Goal: Task Accomplishment & Management: Use online tool/utility

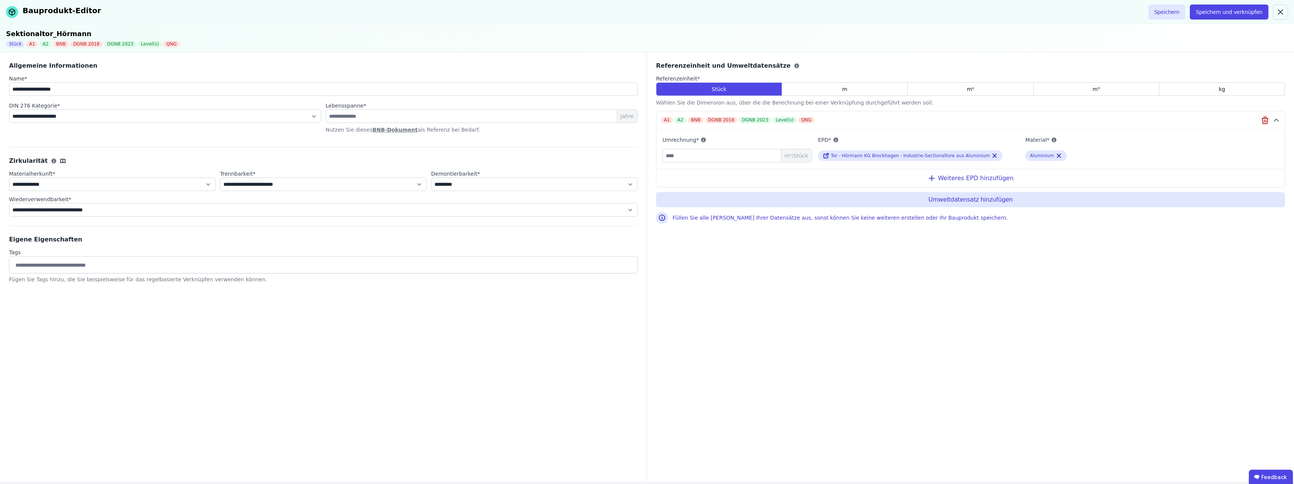
select select "**********"
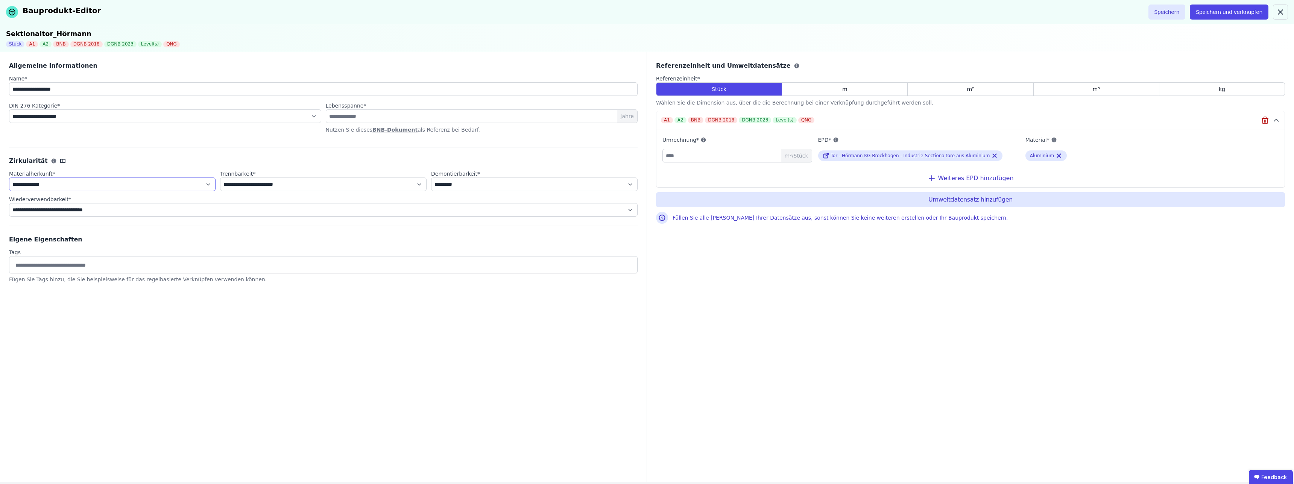
click at [9, 178] on select "**********" at bounding box center [112, 185] width 207 height 14
click at [231, 343] on div "**********" at bounding box center [323, 267] width 647 height 430
click at [51, 162] on icon at bounding box center [53, 161] width 5 height 5
click at [84, 387] on div "**********" at bounding box center [323, 267] width 647 height 430
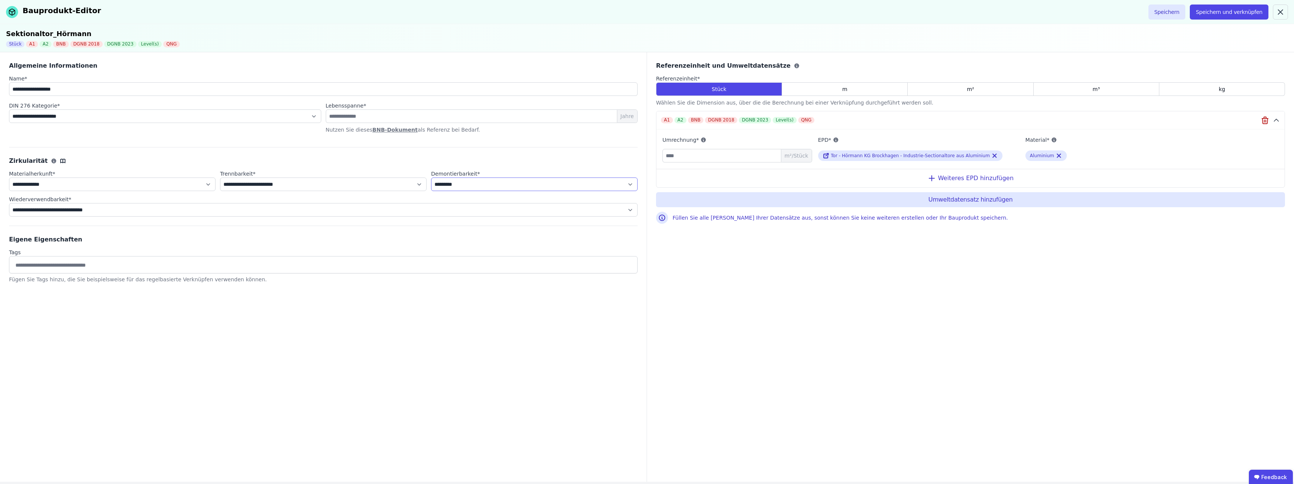
click at [431, 178] on select "**********" at bounding box center [534, 185] width 207 height 14
click at [266, 379] on div "**********" at bounding box center [323, 267] width 647 height 430
click at [1077, 161] on div "Material* Aluminium" at bounding box center [1126, 148] width 201 height 27
click at [1269, 120] on icon "button" at bounding box center [1265, 120] width 9 height 9
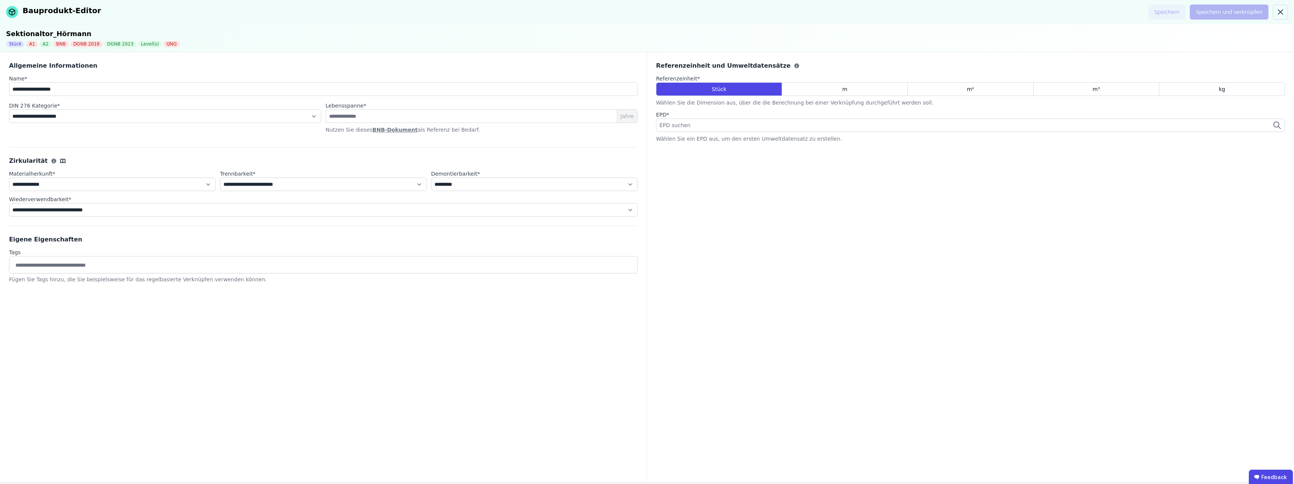
click at [126, 143] on div "**********" at bounding box center [323, 104] width 629 height 86
click at [9, 178] on select "**********" at bounding box center [112, 185] width 207 height 14
drag, startPoint x: 83, startPoint y: 184, endPoint x: 92, endPoint y: 314, distance: 130.5
click at [92, 314] on div "**********" at bounding box center [323, 267] width 647 height 430
click at [1279, 11] on icon at bounding box center [1280, 12] width 5 height 5
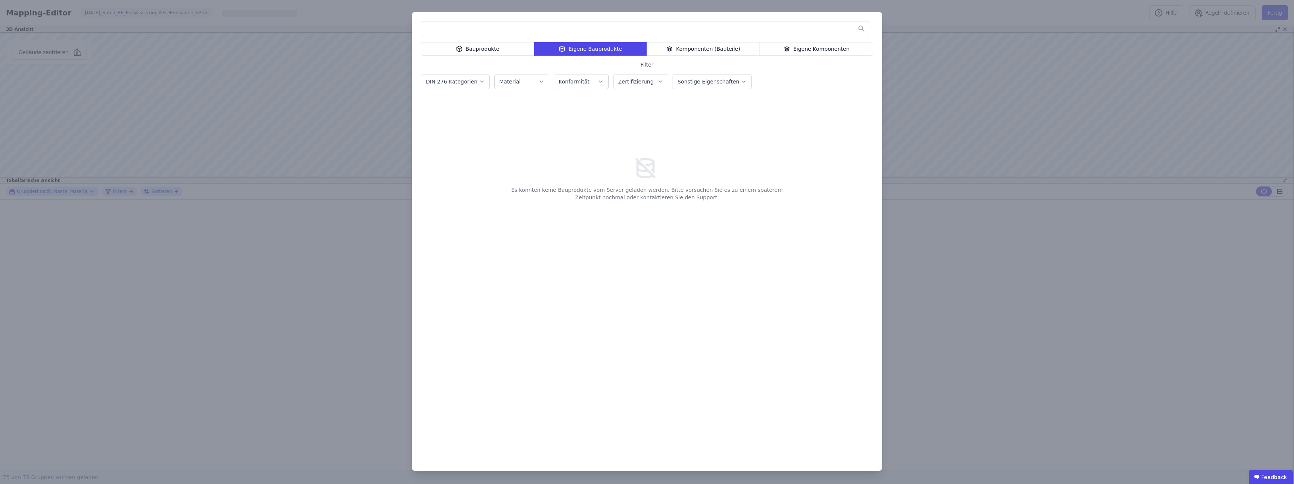
click at [579, 47] on div "Eigene Bauprodukte" at bounding box center [590, 49] width 112 height 14
click at [492, 50] on div "Bauprodukte" at bounding box center [477, 49] width 113 height 14
click at [626, 57] on div "Bauprodukte Eigene Bauprodukte Komponenten (Bauteile) Eigene Komponenten Filter…" at bounding box center [647, 241] width 470 height 459
click at [624, 52] on div "Eigene Bauprodukte" at bounding box center [589, 49] width 113 height 14
click at [1080, 107] on div "Bauprodukte Eigene Bauprodukte Komponenten (Bauteile) Eigene Komponenten Filter…" at bounding box center [647, 242] width 1294 height 484
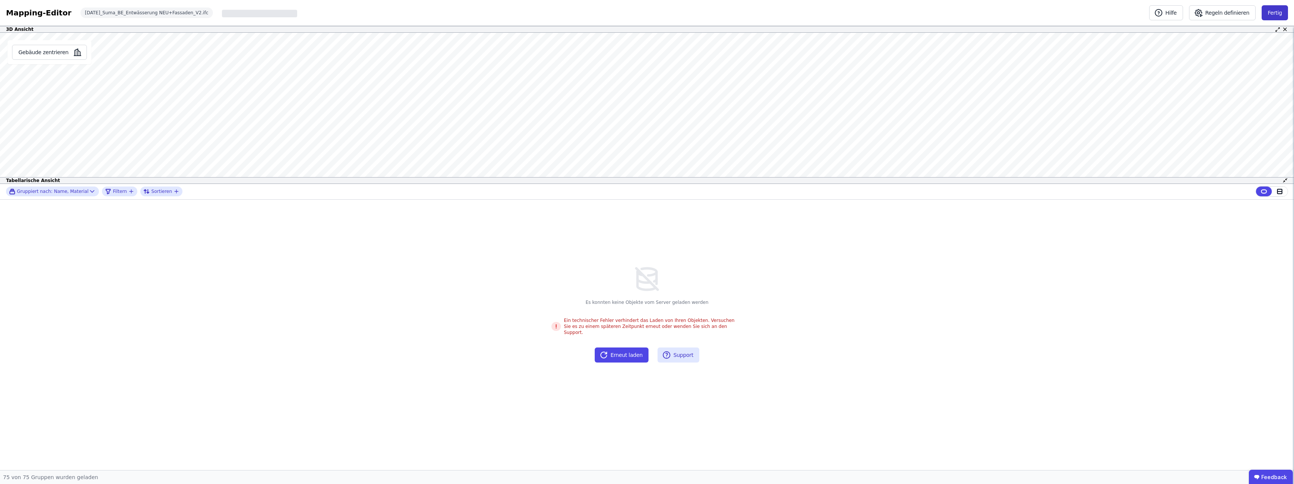
click at [1273, 17] on button "Fertig" at bounding box center [1275, 12] width 26 height 15
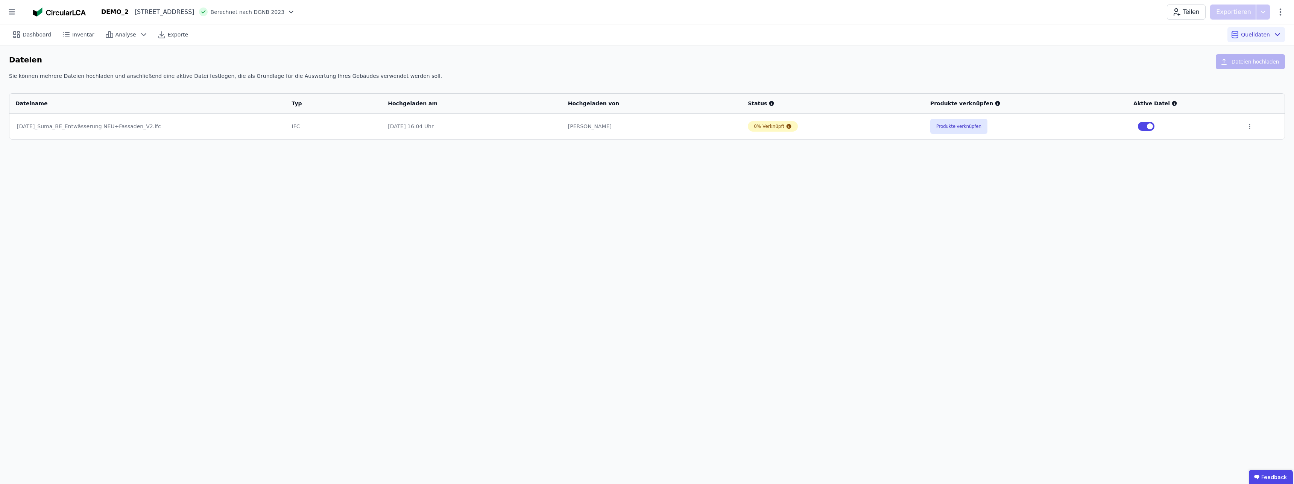
click at [72, 127] on div "[DATE]_Suma_BE_Entwässerung NEU+Fassaden_V2.ifc" at bounding box center [147, 127] width 261 height 8
click at [971, 128] on button "Produkte verknüpfen" at bounding box center [958, 126] width 57 height 15
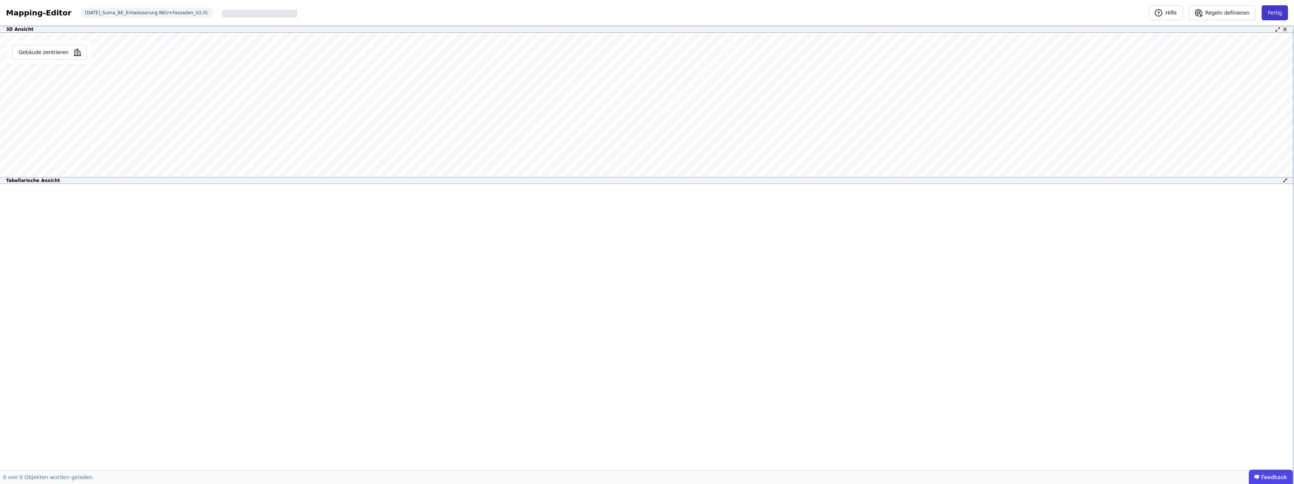
click at [1278, 11] on button "Fertig" at bounding box center [1275, 12] width 26 height 15
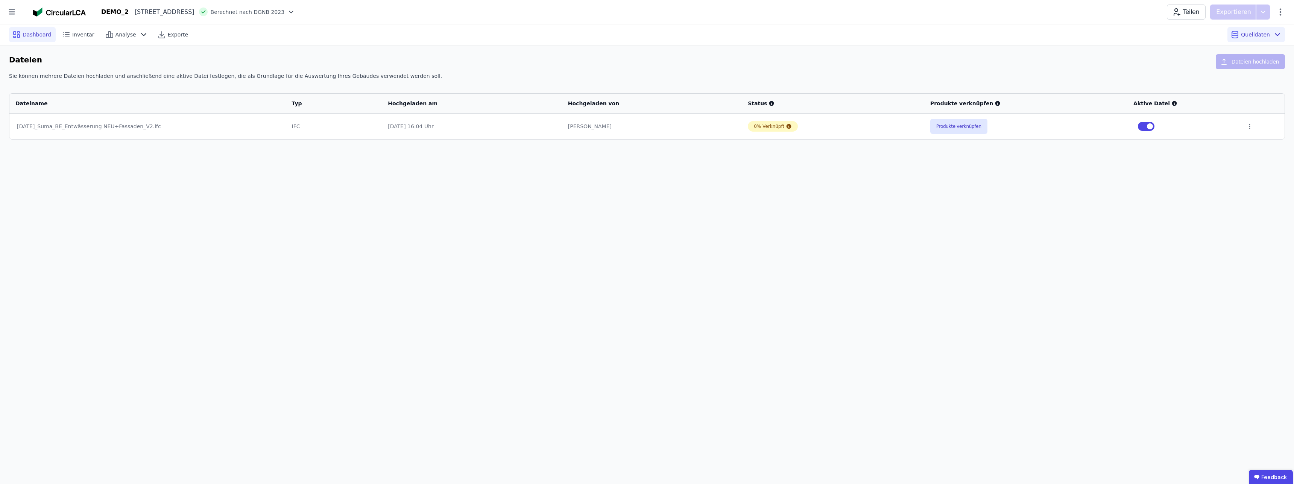
click at [32, 38] on div "Dashboard" at bounding box center [32, 34] width 47 height 15
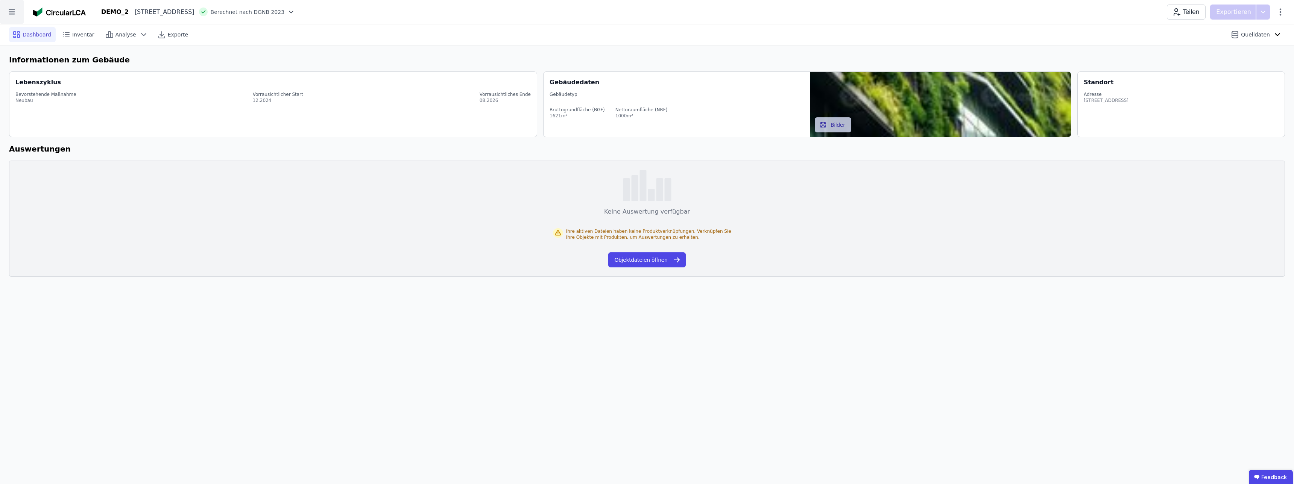
click at [16, 15] on icon at bounding box center [12, 12] width 24 height 24
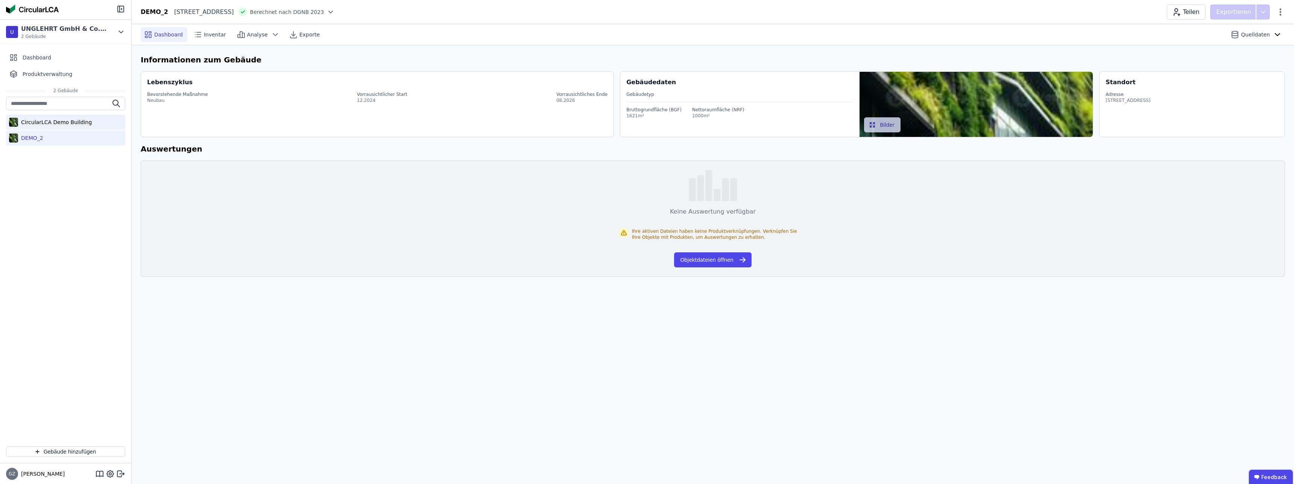
click at [40, 123] on div "CircularLCA Demo Building" at bounding box center [55, 123] width 74 height 8
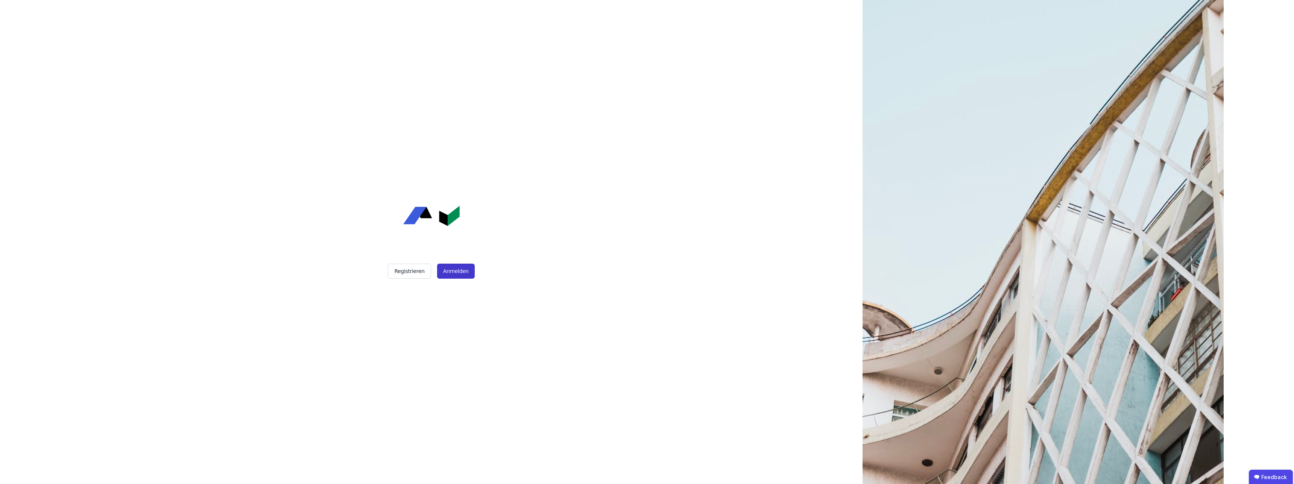
click at [456, 272] on button "Anmelden" at bounding box center [456, 271] width 38 height 15
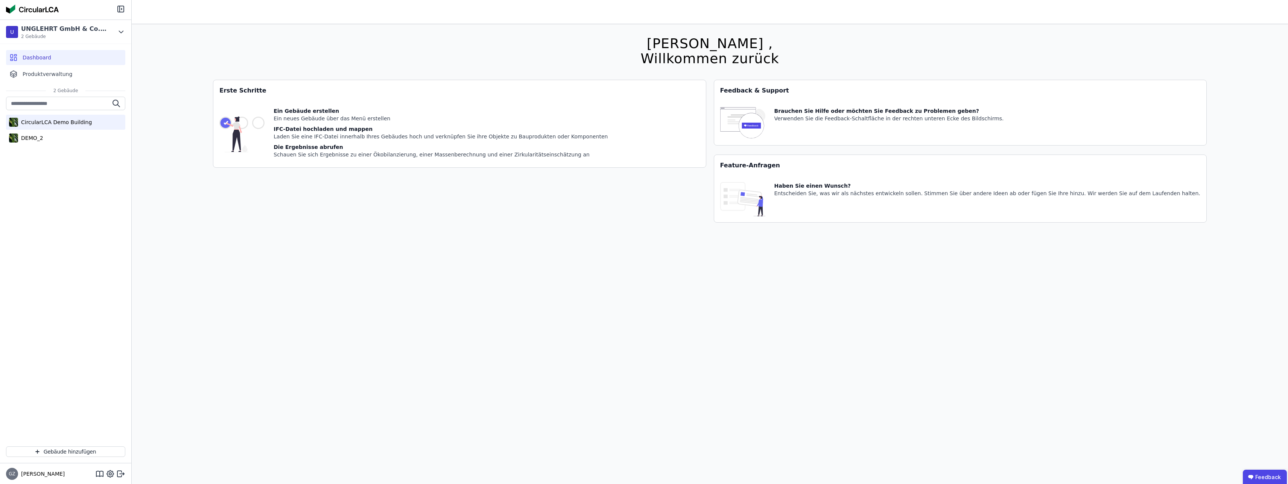
click at [35, 126] on div "CircularLCA Demo Building" at bounding box center [55, 123] width 74 height 8
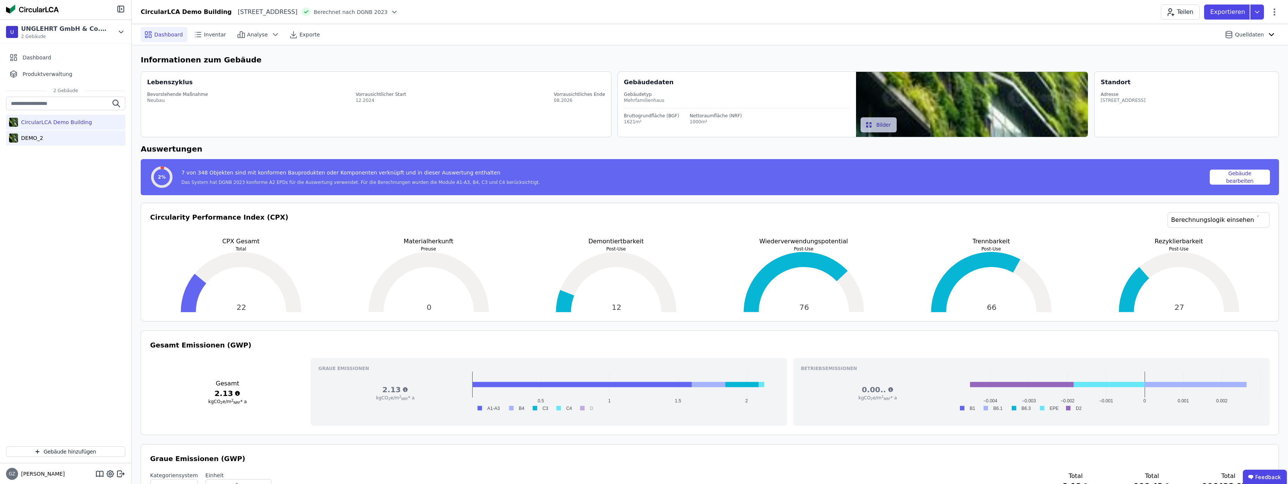
click at [36, 137] on div "DEMO_2" at bounding box center [30, 138] width 25 height 8
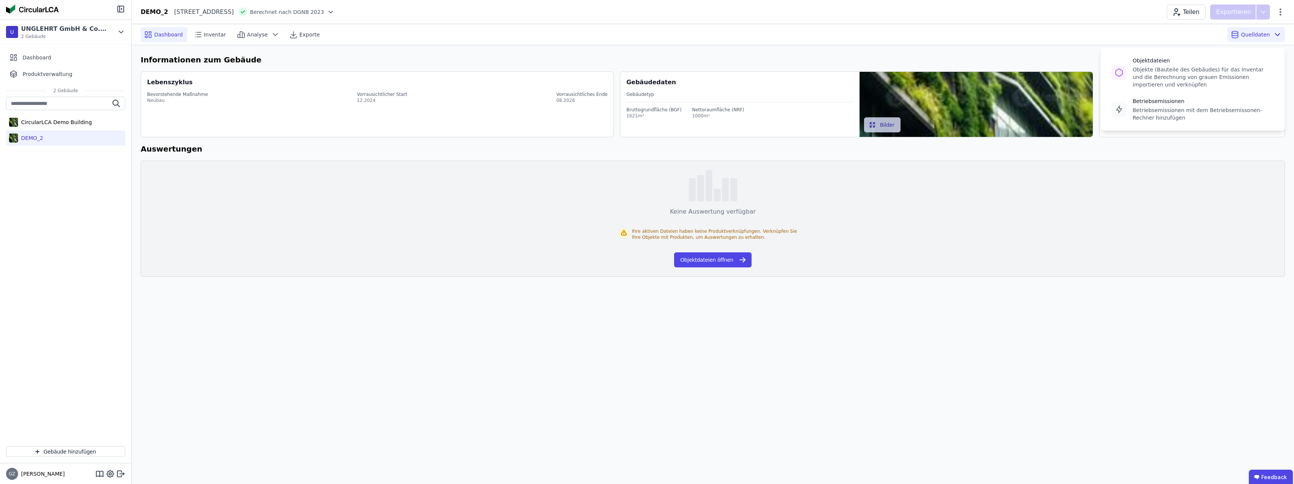
click at [1253, 36] on span "Quelldaten" at bounding box center [1255, 35] width 29 height 8
click at [1169, 67] on div "Objekte (Bauteile des Gebäudes) für das Inventar und die Berechnung von grauen …" at bounding box center [1203, 77] width 141 height 23
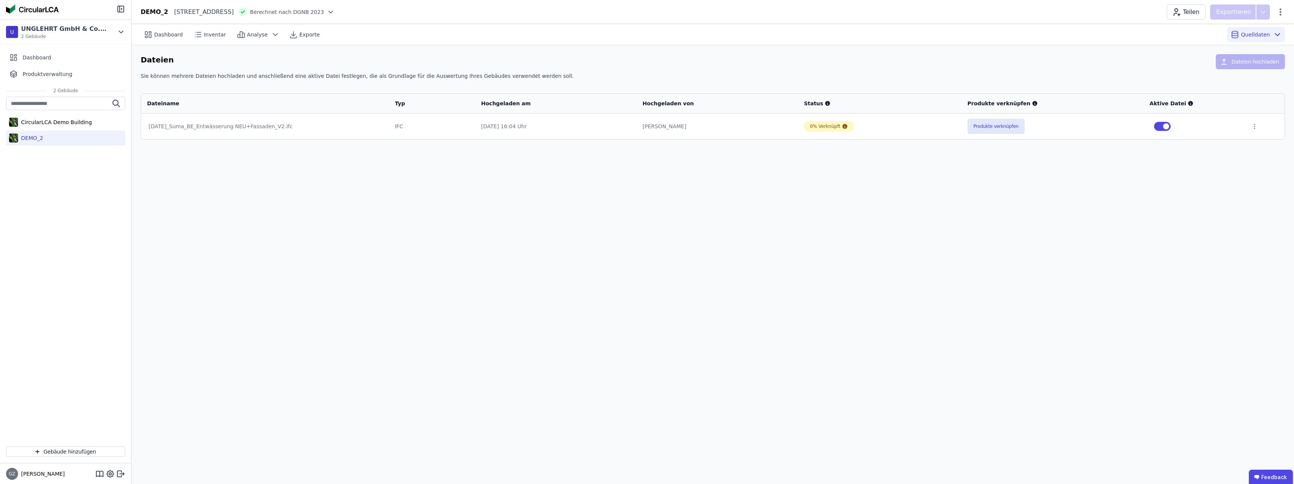
drag, startPoint x: 248, startPoint y: 126, endPoint x: 577, endPoint y: 131, distance: 329.2
click at [249, 126] on div "[DATE]_Suma_BE_Entwässerung NEU+Fassaden_V2.ifc" at bounding box center [265, 127] width 233 height 8
click at [996, 127] on button "Produkte verknüpfen" at bounding box center [996, 126] width 57 height 15
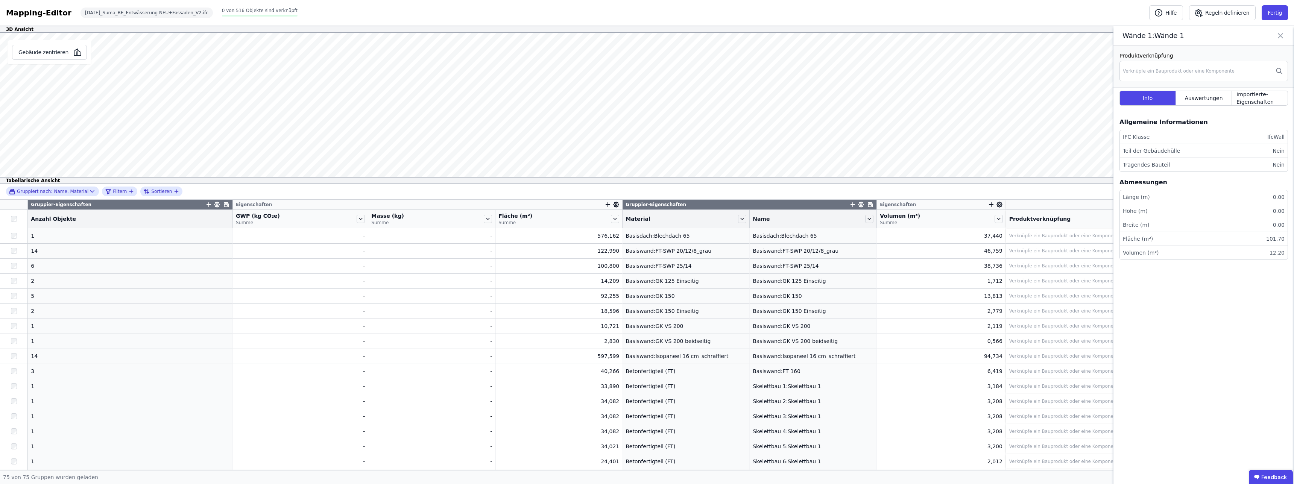
click at [1281, 36] on icon at bounding box center [1280, 35] width 5 height 5
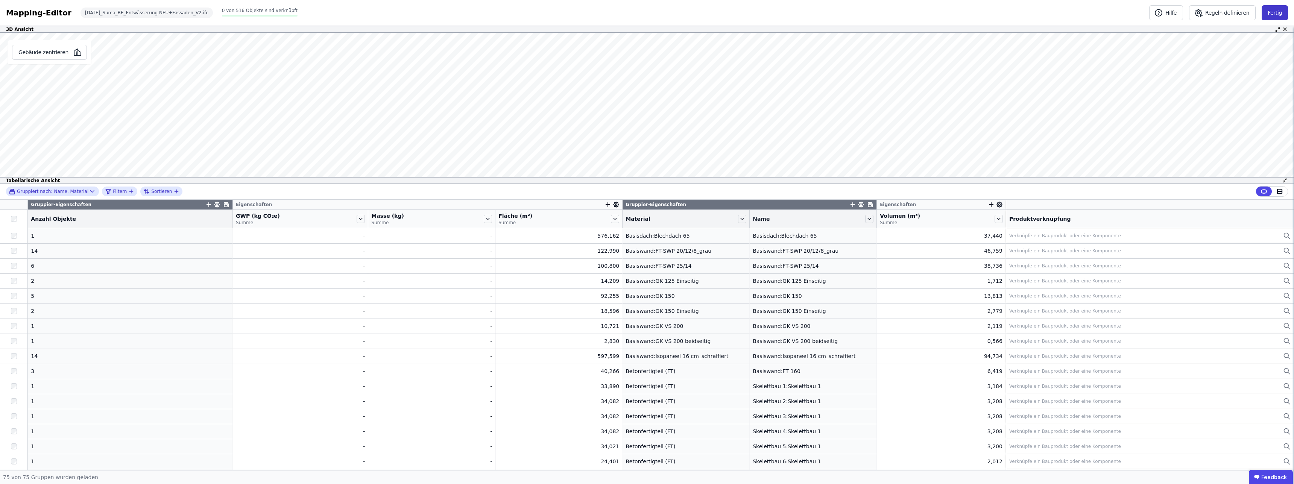
click at [1280, 13] on button "Fertig" at bounding box center [1275, 12] width 26 height 15
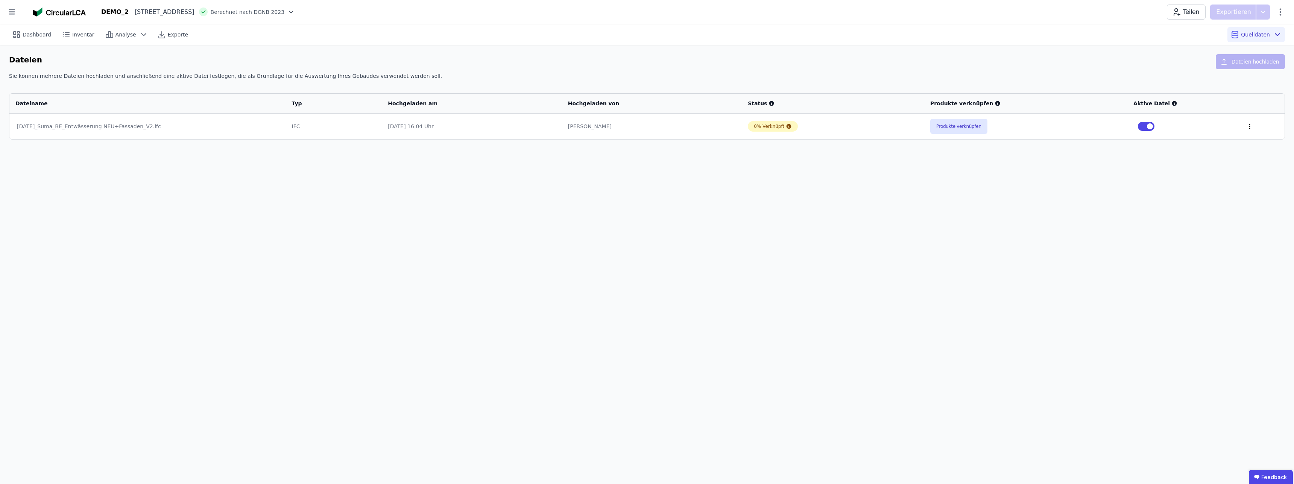
click at [1246, 125] on icon at bounding box center [1249, 126] width 7 height 7
click at [1050, 225] on div "Dashboard Inventar Analyse Exporte Quelldaten Dateien Dateien hochladen Sie kön…" at bounding box center [647, 254] width 1294 height 460
click at [69, 35] on div "Inventar" at bounding box center [79, 34] width 40 height 15
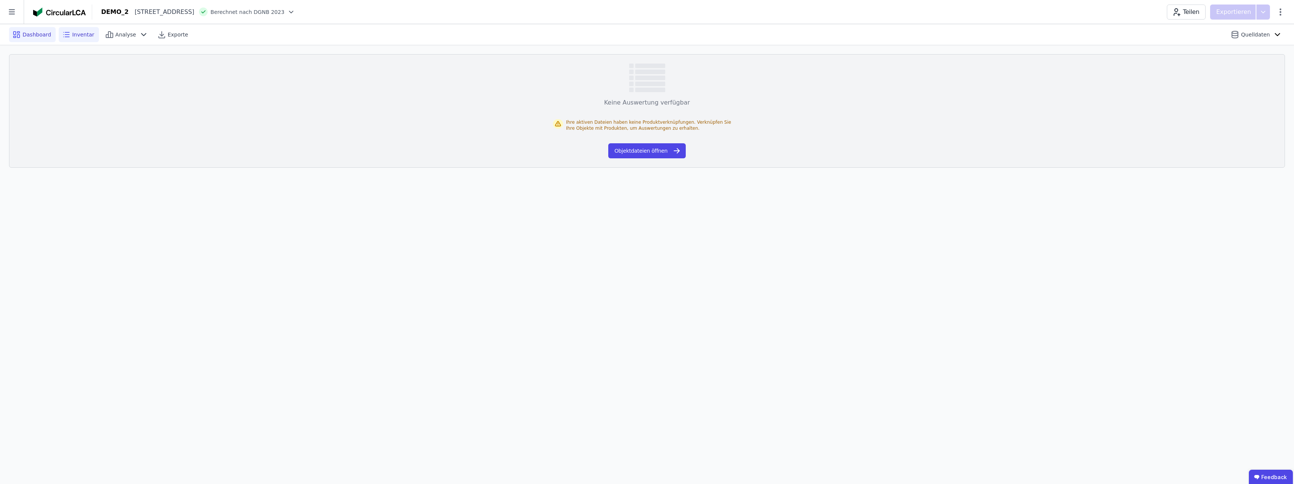
click at [30, 32] on span "Dashboard" at bounding box center [37, 35] width 29 height 8
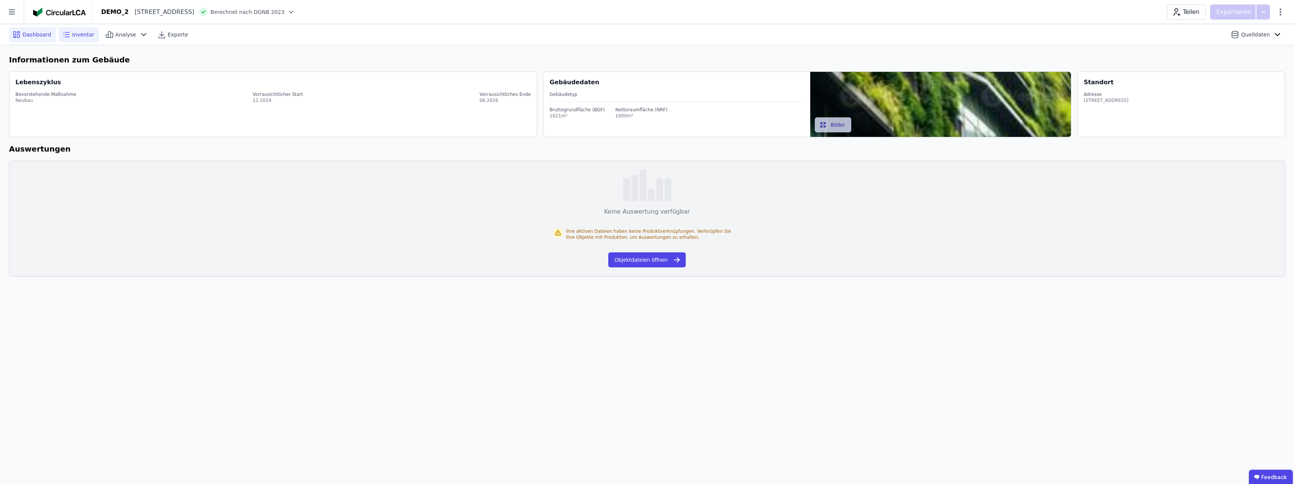
click at [68, 36] on div "Inventar" at bounding box center [79, 34] width 40 height 15
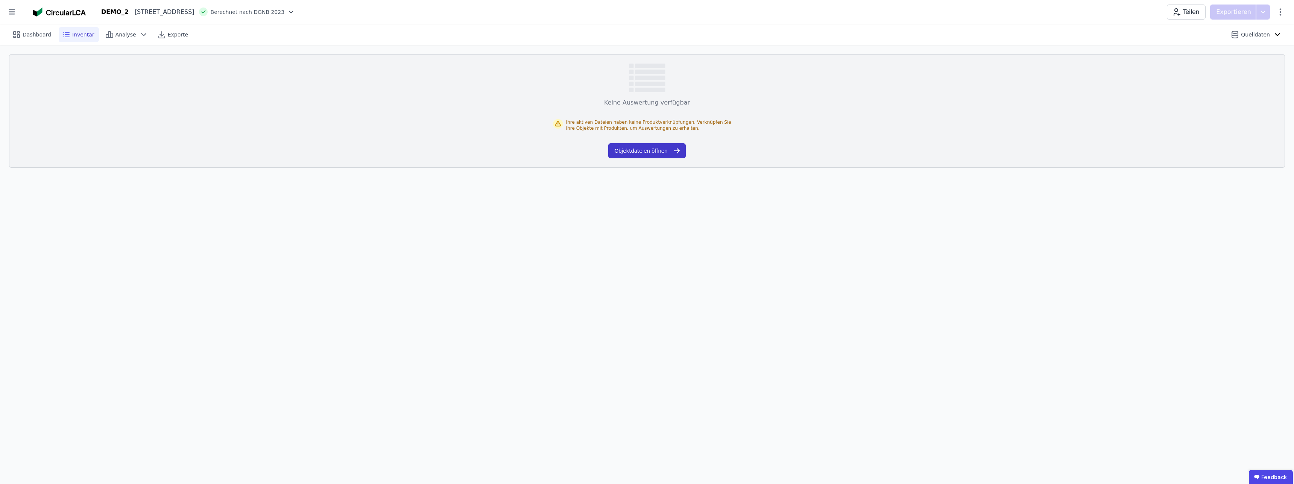
click at [652, 154] on button "Objektdateien öffnen" at bounding box center [646, 150] width 77 height 15
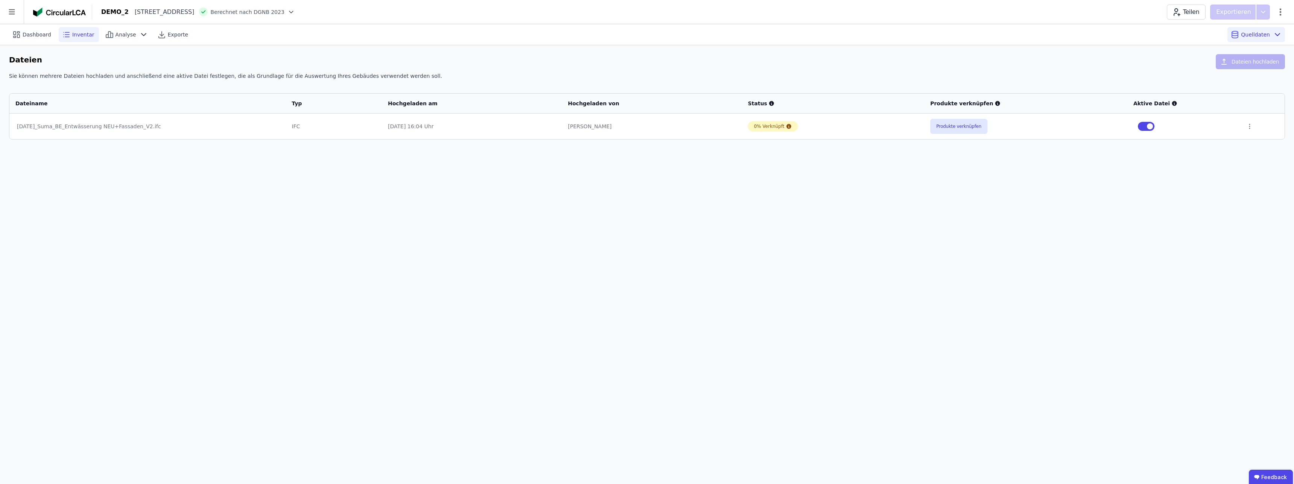
click at [82, 38] on span "Inventar" at bounding box center [83, 35] width 22 height 8
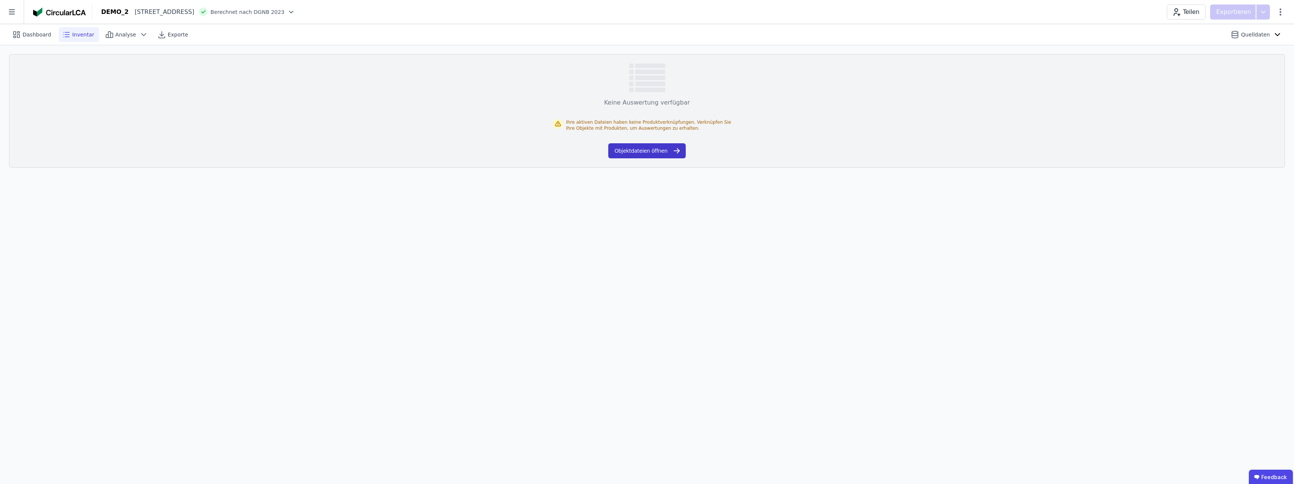
click at [637, 153] on button "Objektdateien öffnen" at bounding box center [646, 150] width 77 height 15
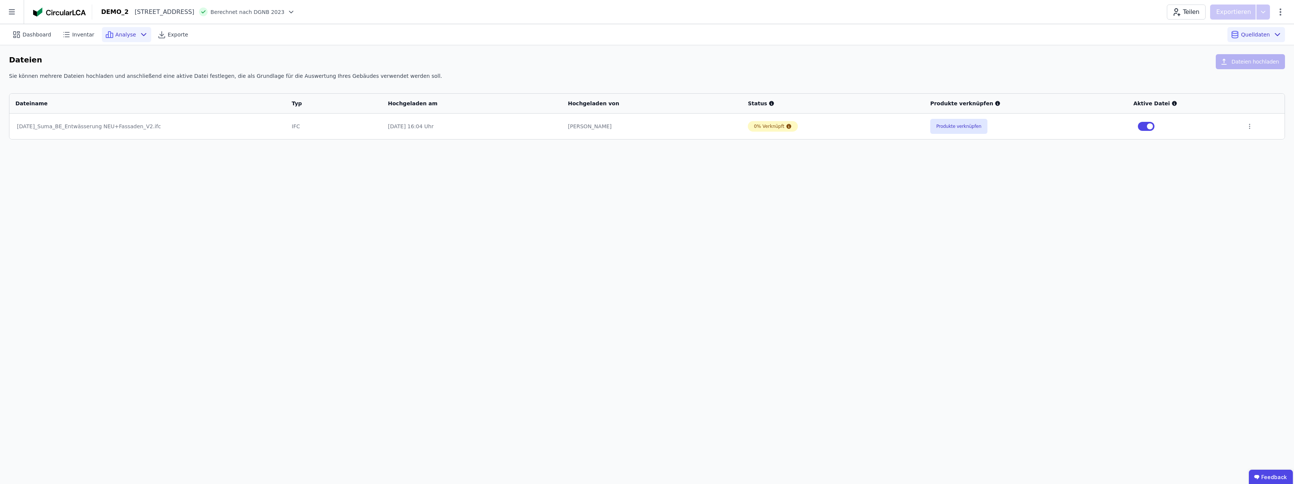
click at [108, 35] on div "Analyse" at bounding box center [126, 34] width 49 height 15
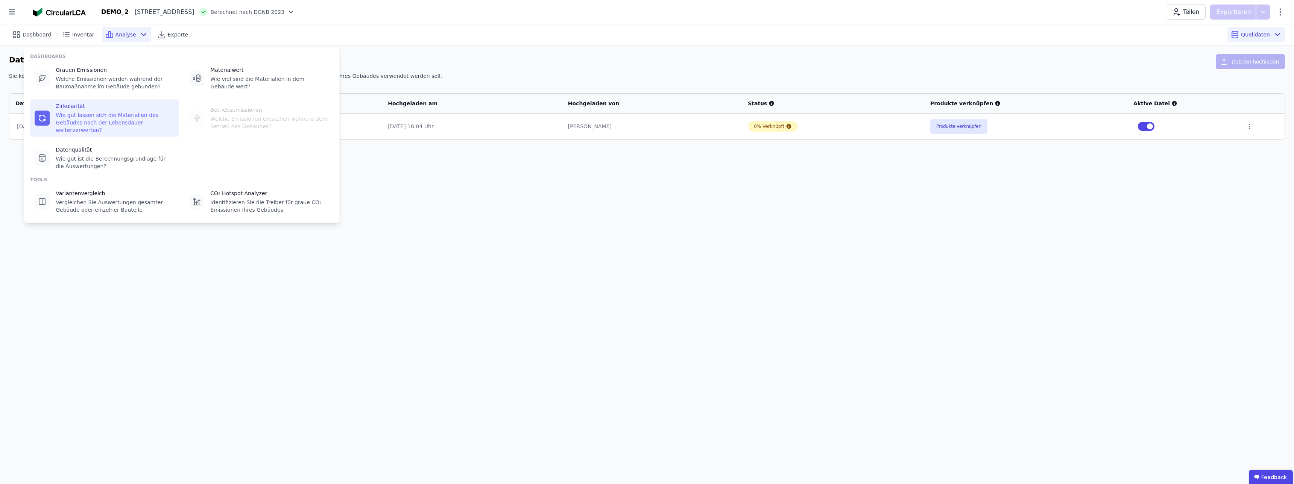
click at [97, 111] on div "Wie gut lassen sich die Materialien des Gebäudes nach der Lebensdauer weiterver…" at bounding box center [115, 122] width 119 height 23
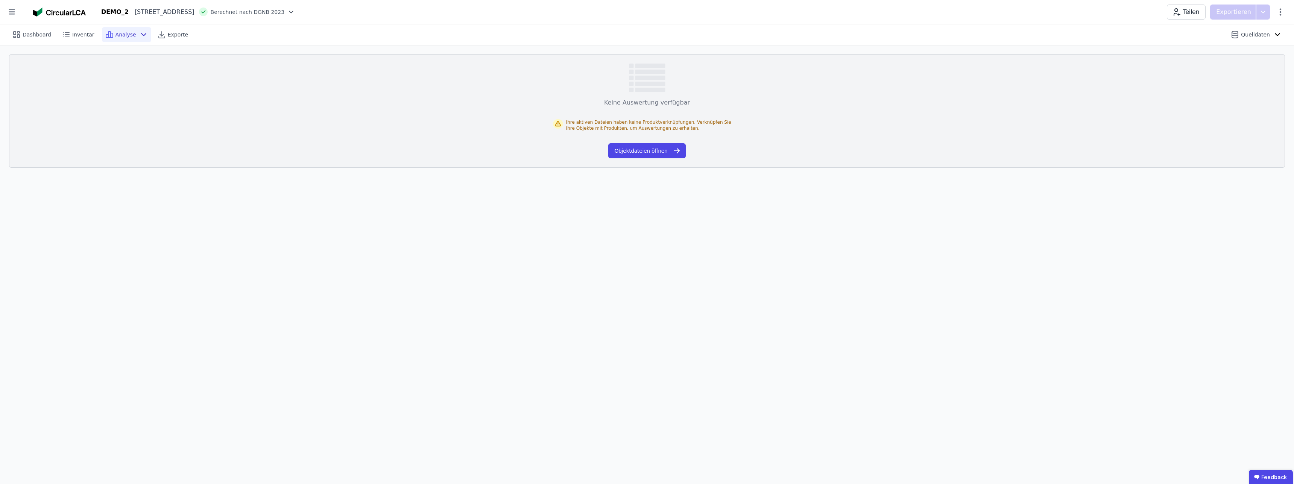
click at [125, 33] on span "Analyse" at bounding box center [125, 35] width 21 height 8
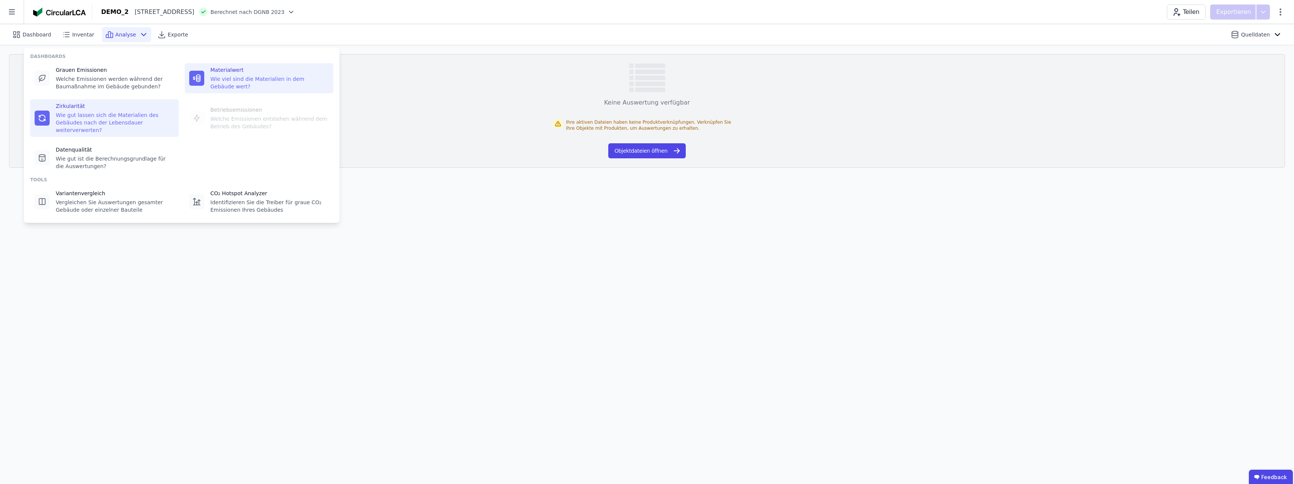
click at [289, 88] on div "Wie viel sind die Materialien in dem Gebäude wert?" at bounding box center [269, 82] width 119 height 15
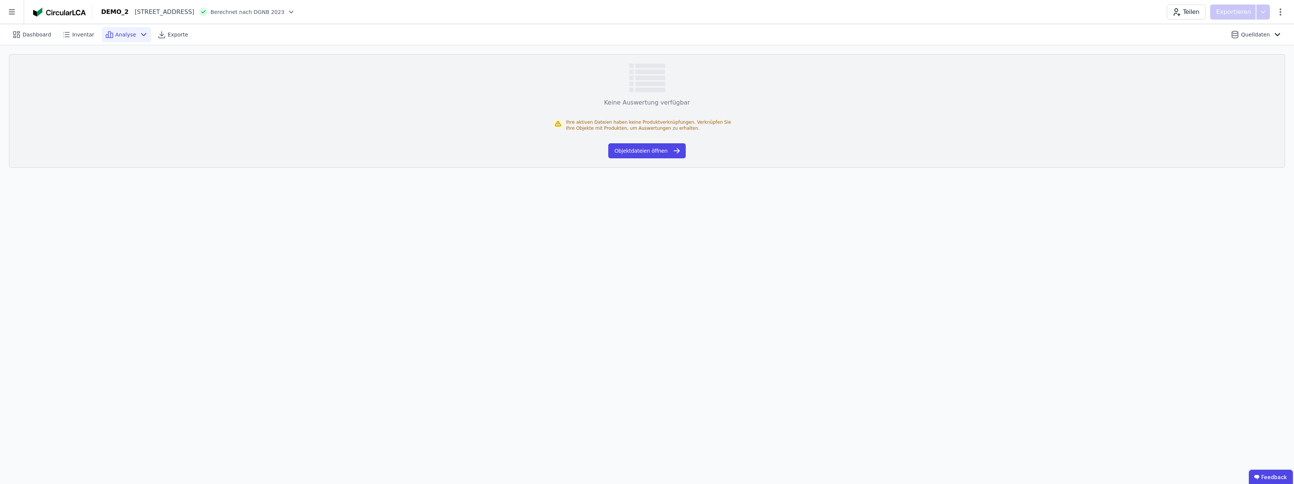
click at [110, 44] on div "Dashboard Inventar Analyse Exporte Quelldaten" at bounding box center [647, 34] width 1276 height 21
click at [115, 35] on span "Analyse" at bounding box center [125, 35] width 21 height 8
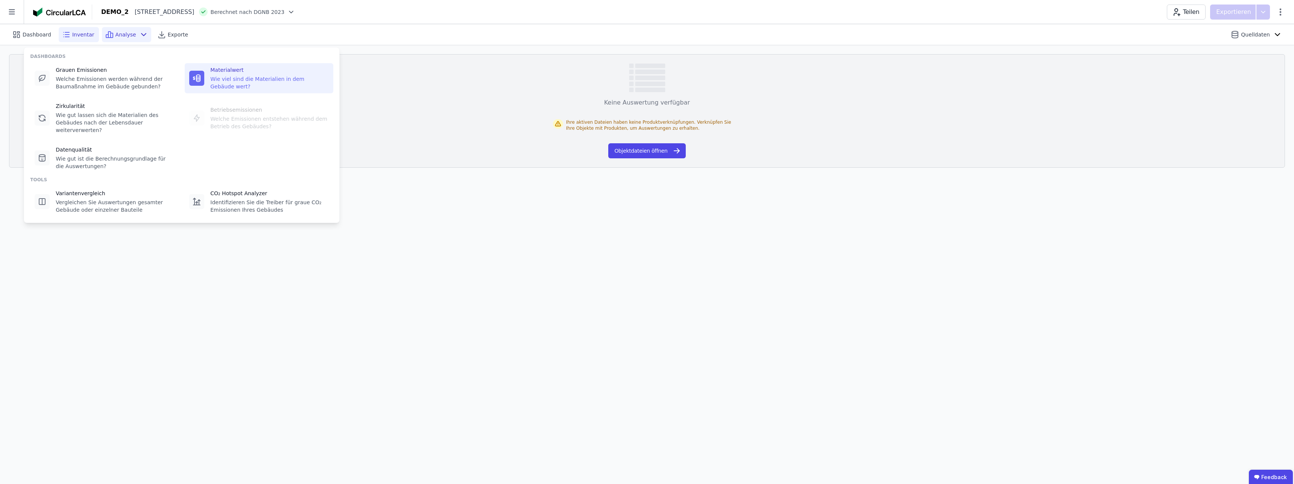
click at [83, 35] on span "Inventar" at bounding box center [83, 35] width 22 height 8
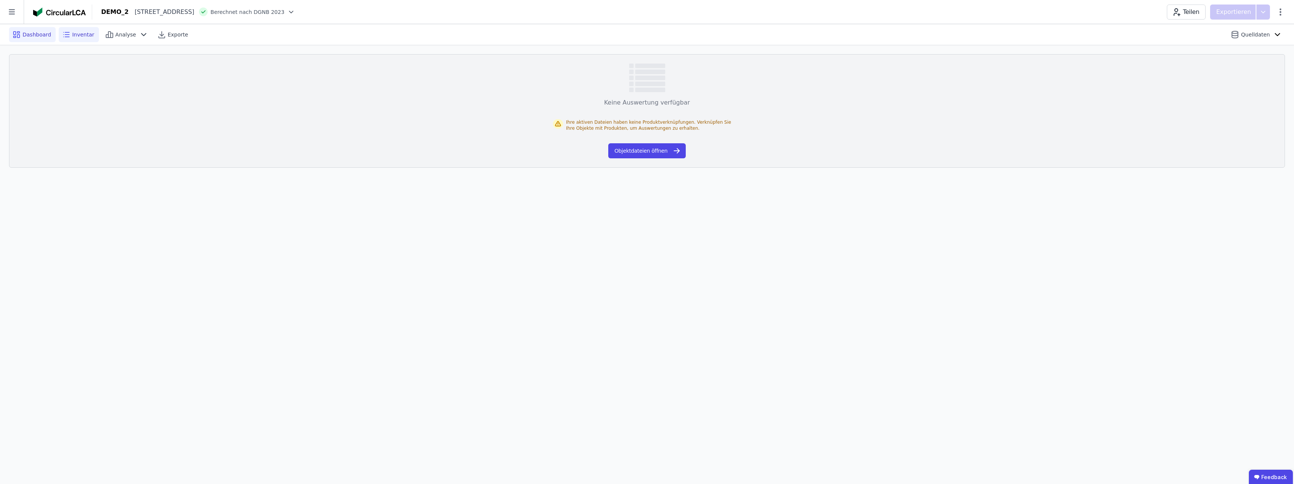
click at [50, 36] on div "Dashboard" at bounding box center [32, 34] width 47 height 15
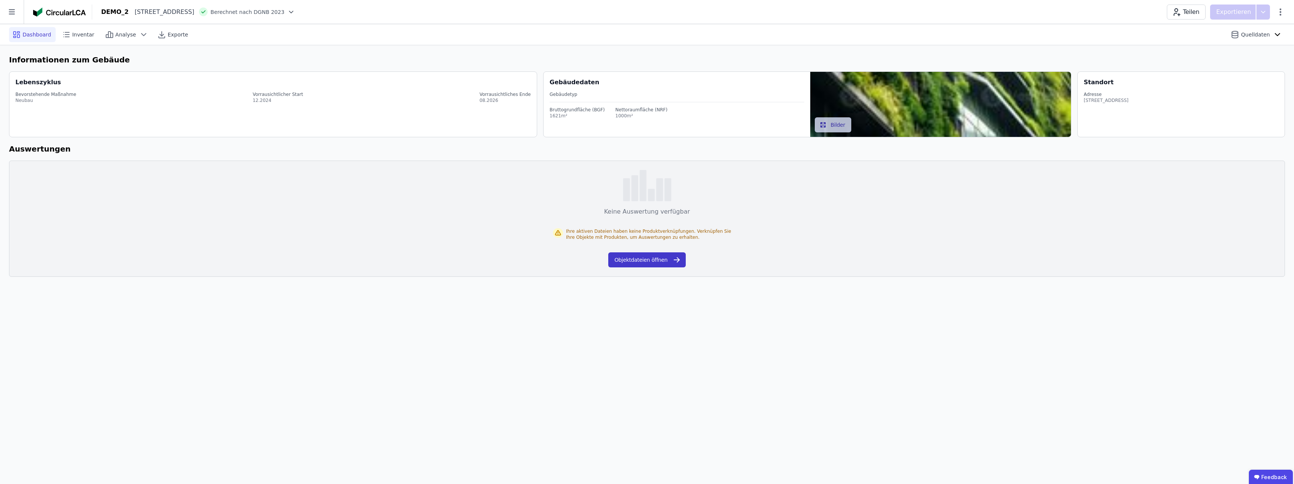
click at [656, 261] on button "Objektdateien öffnen" at bounding box center [646, 259] width 77 height 15
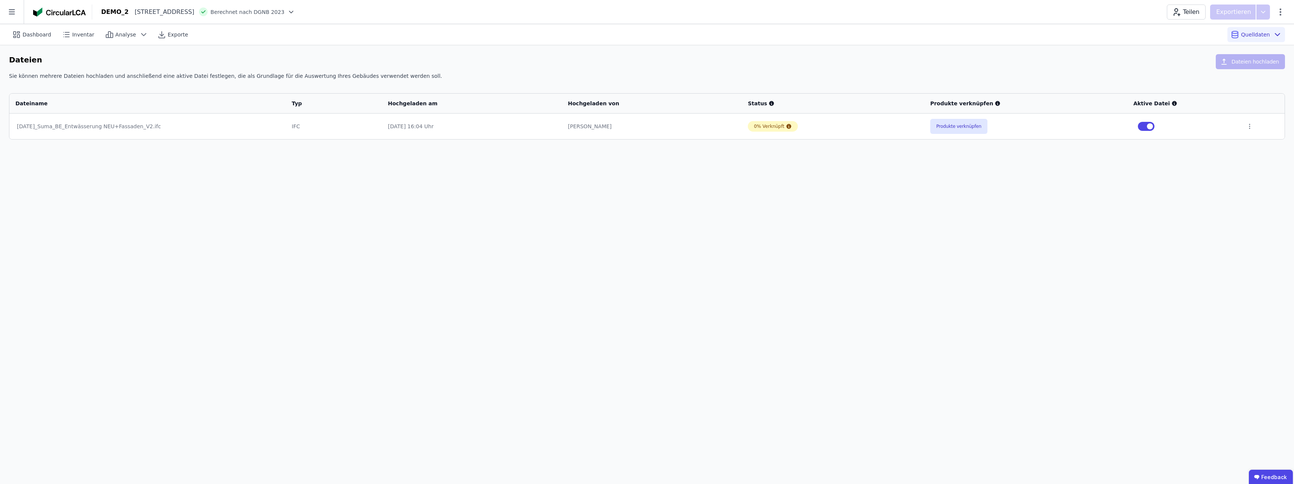
click at [115, 126] on div "[DATE]_Suma_BE_Entwässerung NEU+Fassaden_V2.ifc" at bounding box center [147, 127] width 261 height 8
click at [961, 130] on button "Produkte verknüpfen" at bounding box center [958, 126] width 57 height 15
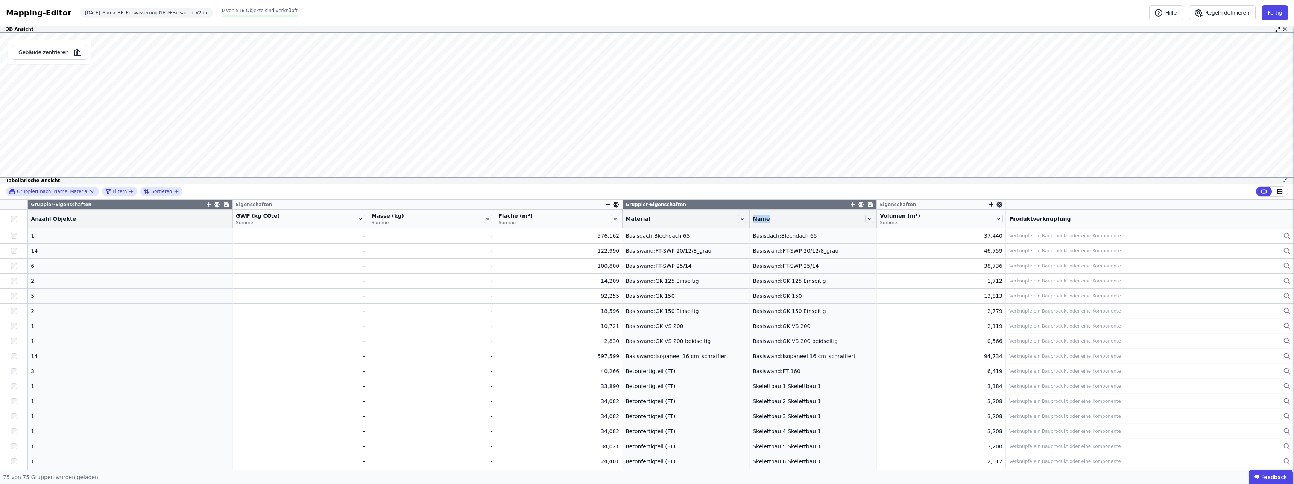
drag, startPoint x: 687, startPoint y: 207, endPoint x: 779, endPoint y: 213, distance: 92.7
click at [769, 213] on thead "Gruppier-Eigenschaften Eigenschaften Gruppier-Eigenschaften Eigenschaften Anzah…" at bounding box center [647, 214] width 1294 height 29
click at [792, 201] on div "Gruppier-Eigenschaften" at bounding box center [750, 205] width 254 height 10
click at [791, 204] on div "Gruppier-Eigenschaften" at bounding box center [750, 205] width 254 height 10
click at [868, 205] on icon at bounding box center [870, 204] width 5 height 5
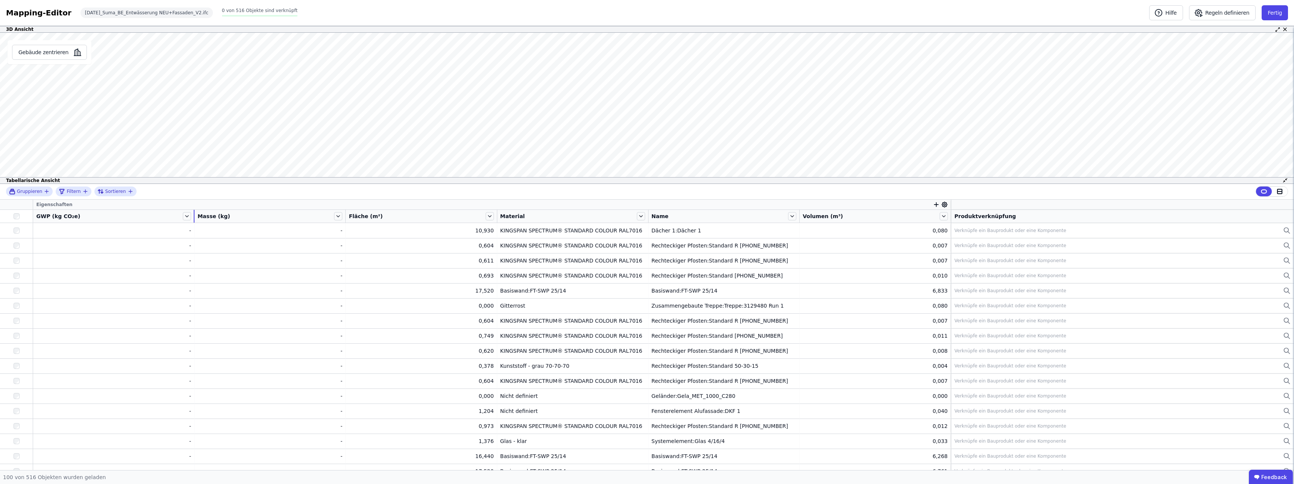
drag, startPoint x: 185, startPoint y: 214, endPoint x: 84, endPoint y: 217, distance: 100.5
click at [84, 217] on div "GWP (kg CO₂e)" at bounding box center [113, 216] width 161 height 13
drag, startPoint x: 328, startPoint y: 214, endPoint x: 209, endPoint y: 217, distance: 119.3
click at [209, 217] on div "Masse (kg)" at bounding box center [264, 216] width 132 height 13
drag, startPoint x: 478, startPoint y: 214, endPoint x: 468, endPoint y: 217, distance: 10.4
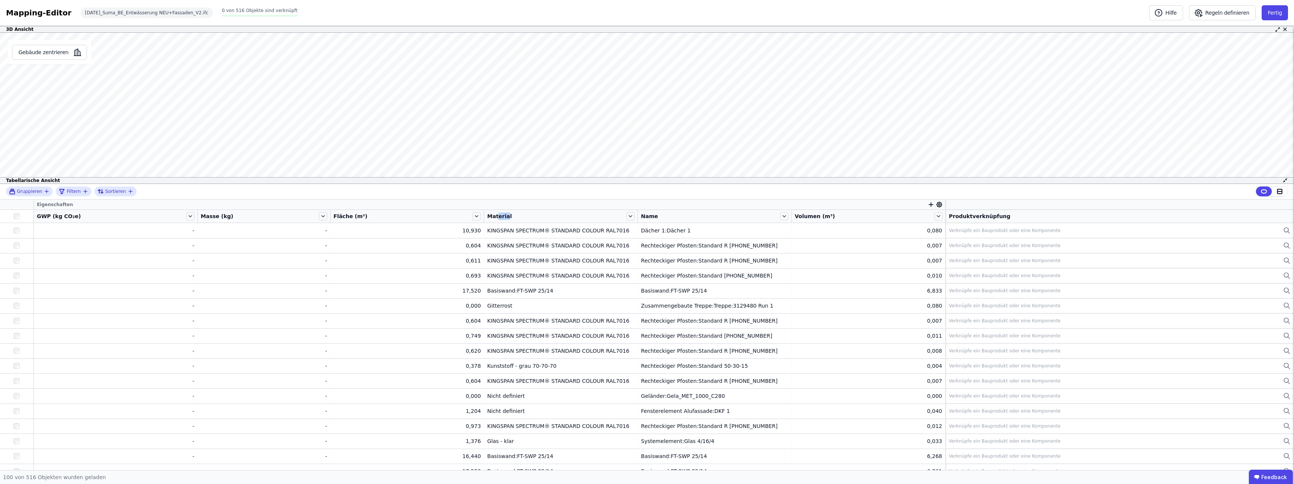
click at [487, 217] on span "Material" at bounding box center [499, 217] width 25 height 8
drag, startPoint x: 496, startPoint y: 220, endPoint x: 556, endPoint y: 221, distance: 59.4
click at [500, 220] on div "Material" at bounding box center [556, 217] width 138 height 8
click at [626, 219] on icon at bounding box center [630, 216] width 8 height 8
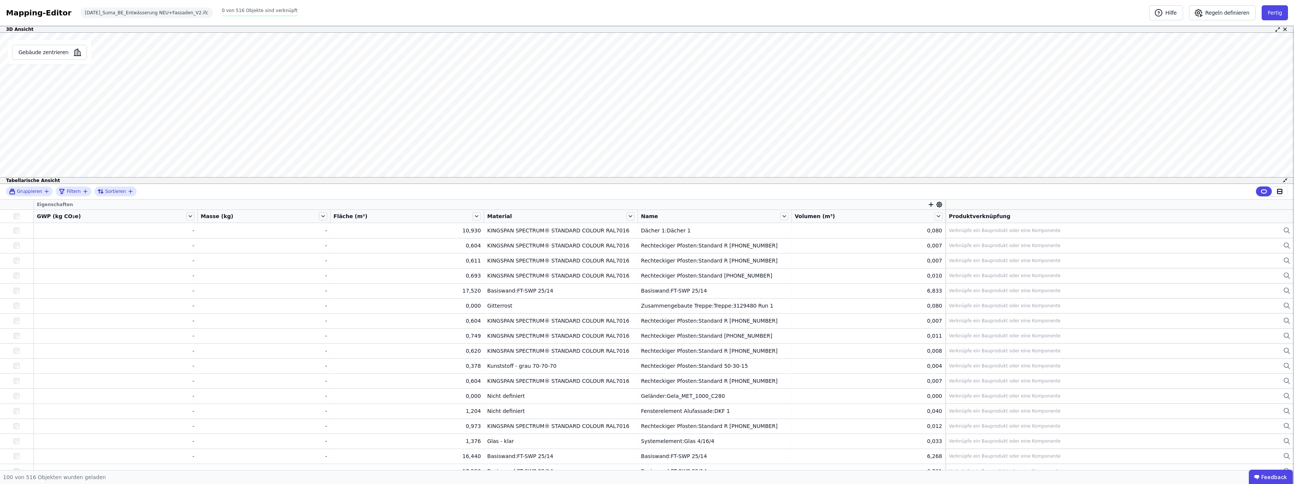
click at [585, 219] on div "Material" at bounding box center [556, 217] width 138 height 8
click at [937, 204] on icon at bounding box center [939, 204] width 5 height 5
click at [962, 266] on span "Material" at bounding box center [953, 266] width 21 height 8
click at [753, 193] on div "Gruppieren Filtern Sortieren" at bounding box center [647, 192] width 1294 height 16
click at [928, 207] on icon "button" at bounding box center [931, 204] width 7 height 7
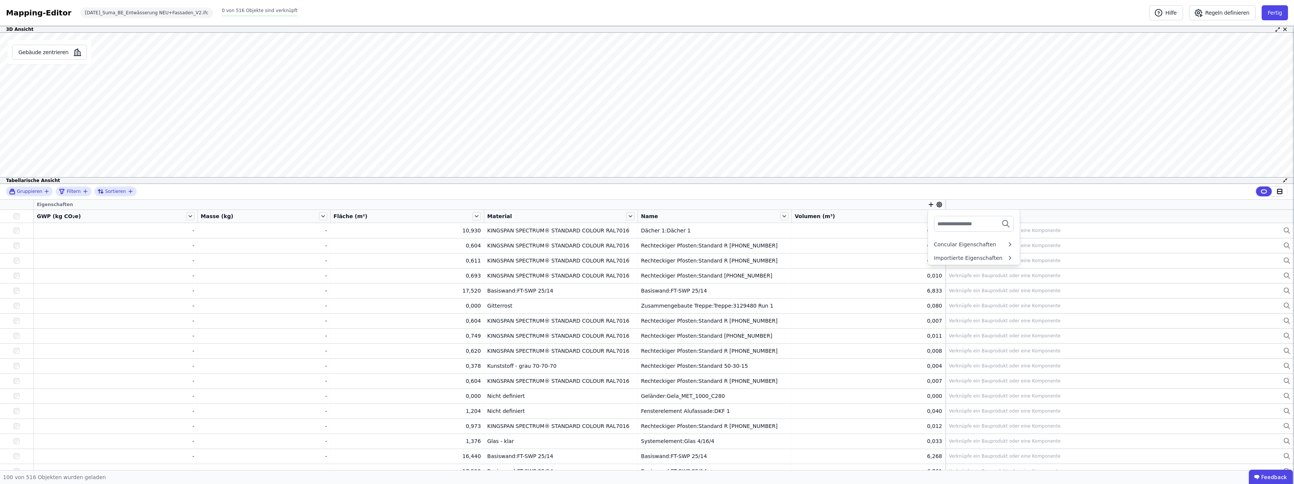
click at [928, 207] on icon "button" at bounding box center [931, 204] width 7 height 7
click at [886, 204] on div "Eigenschaften" at bounding box center [490, 205] width 912 height 10
click at [563, 219] on div "Material" at bounding box center [556, 217] width 138 height 8
click at [39, 191] on span "Gruppieren" at bounding box center [29, 191] width 25 height 6
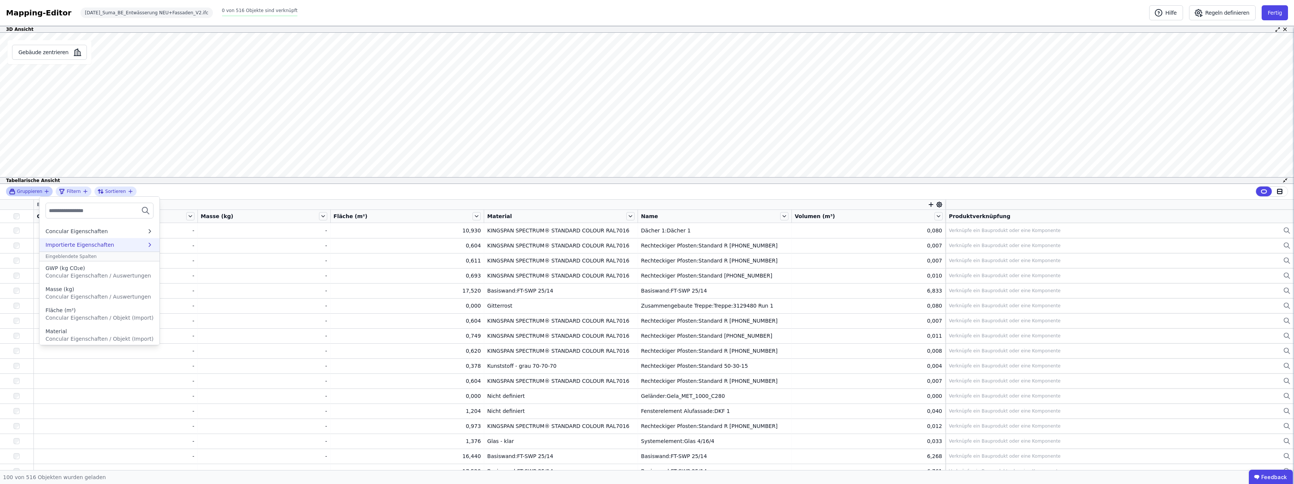
click at [146, 248] on icon at bounding box center [149, 245] width 7 height 8
click at [188, 293] on icon at bounding box center [191, 293] width 7 height 8
click at [46, 229] on icon at bounding box center [47, 231] width 9 height 9
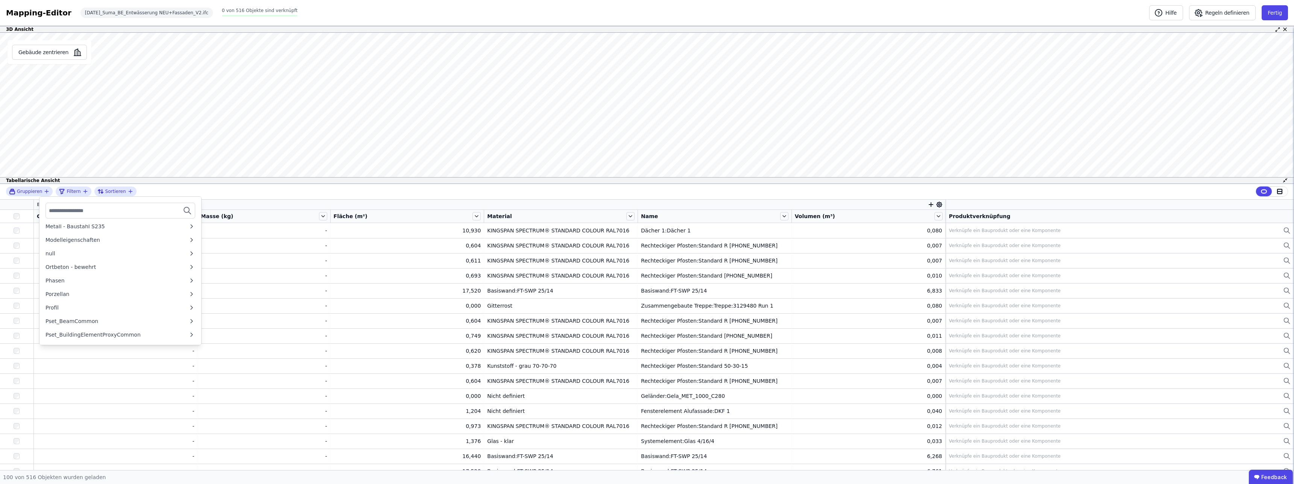
scroll to position [410, 0]
click at [84, 271] on div "Materialien und Oberflächen" at bounding box center [83, 269] width 75 height 8
click at [88, 211] on input "text" at bounding box center [77, 211] width 56 height 14
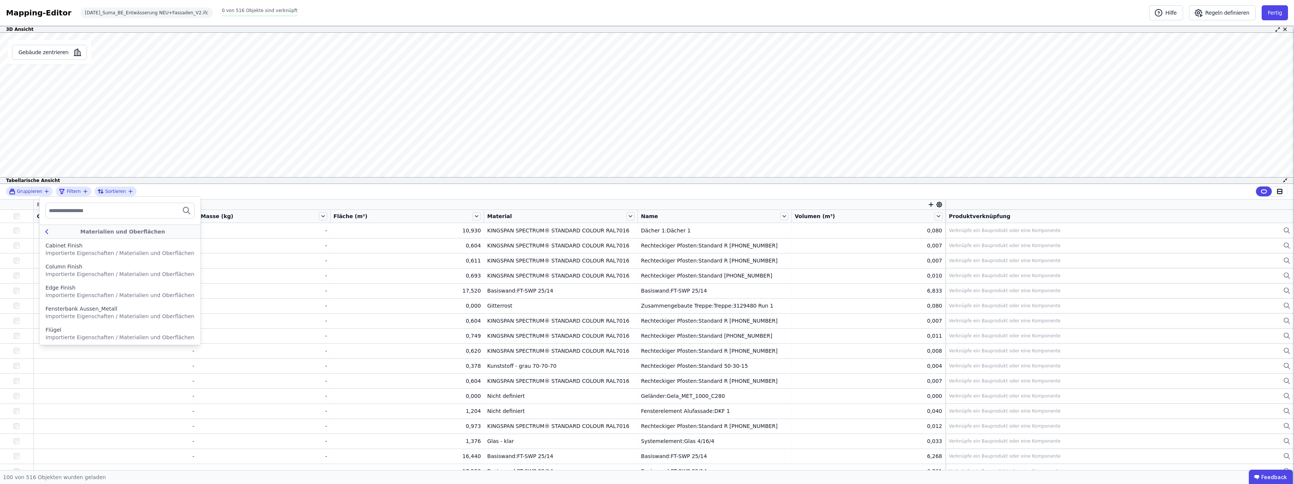
click at [60, 232] on div "Materialien und Oberflächen" at bounding box center [122, 232] width 143 height 8
click at [188, 260] on icon at bounding box center [191, 260] width 7 height 8
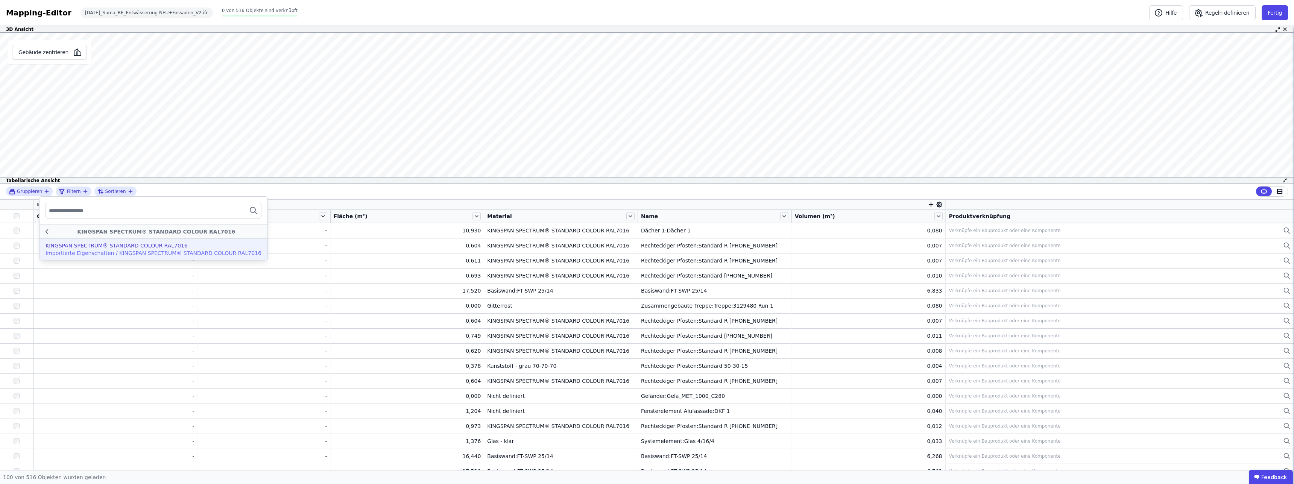
click at [120, 251] on span "Importierte Eigenschaften / KINGSPAN SPECTRUM® STANDARD COLOUR RAL7016" at bounding box center [154, 253] width 216 height 6
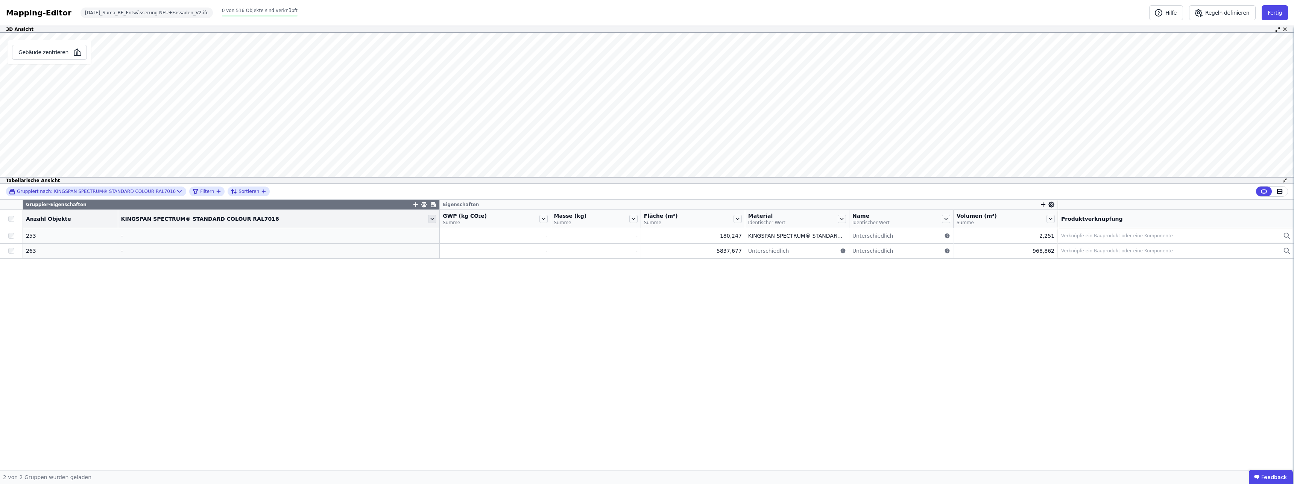
click at [428, 219] on icon at bounding box center [432, 219] width 8 height 8
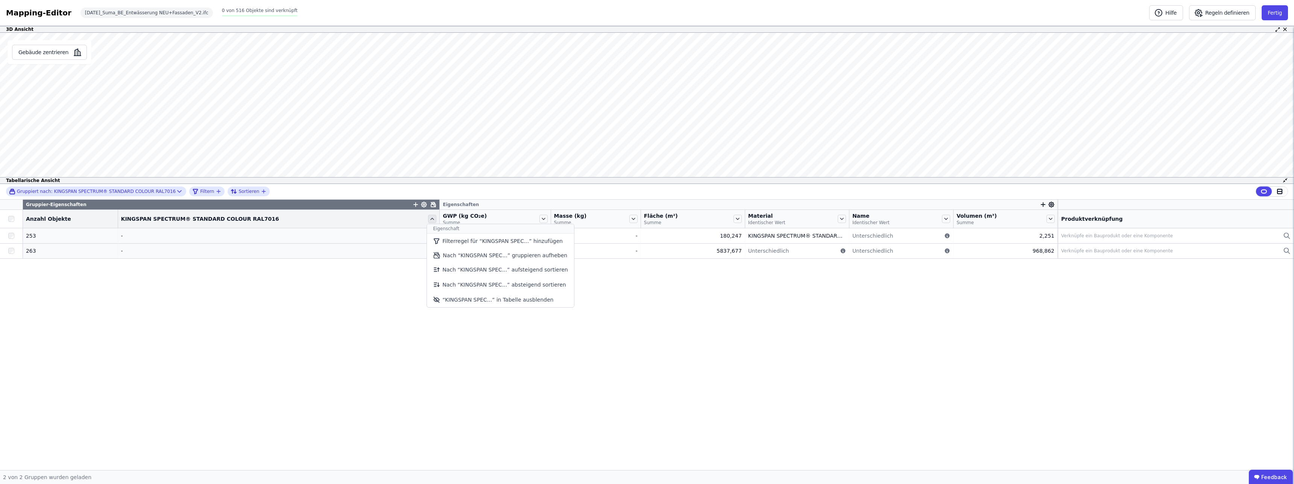
click at [428, 219] on icon at bounding box center [432, 219] width 8 height 8
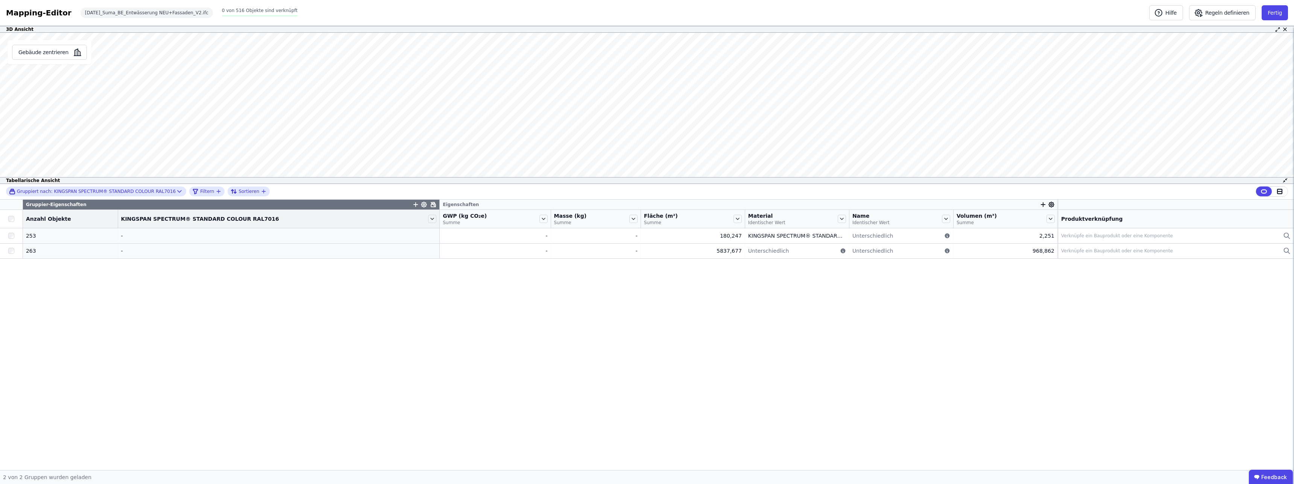
click at [59, 216] on span "Anzahl Objekte" at bounding box center [48, 219] width 45 height 8
click at [79, 190] on div "Gruppiert nach: KINGSPAN SPECTRUM® STANDARD COLOUR RAL7016" at bounding box center [92, 191] width 167 height 6
click at [389, 297] on div "Gruppier-Eigenschaften Eigenschaften Anzahl Objekte KINGSPAN SPECTRUM® STANDARD…" at bounding box center [647, 335] width 1294 height 270
click at [428, 220] on icon at bounding box center [432, 219] width 8 height 8
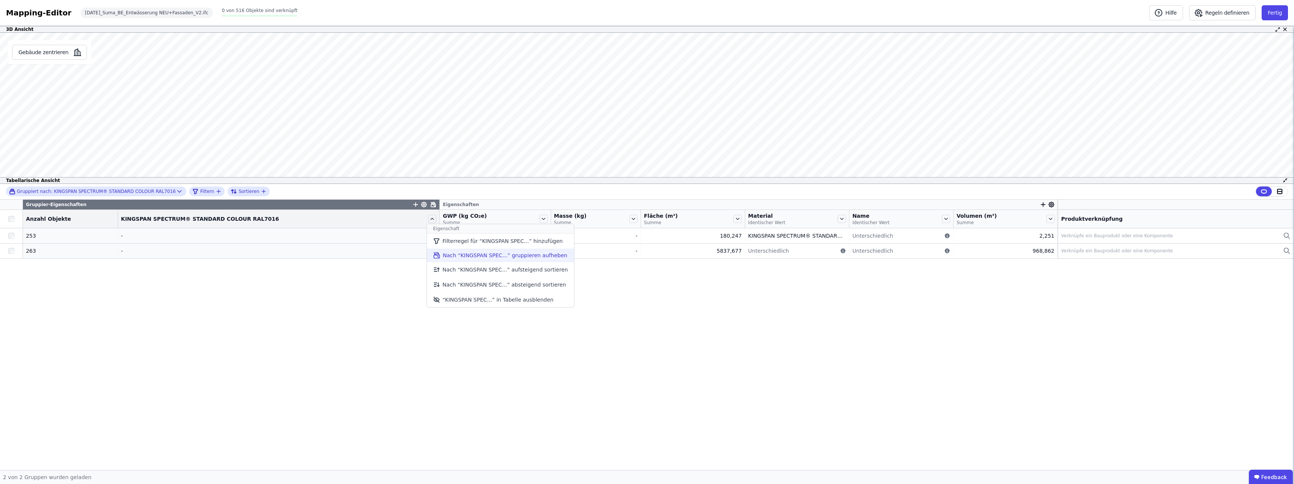
click at [460, 259] on li "Nach “KINGSPAN SPEC...” gruppieren aufheben" at bounding box center [500, 256] width 147 height 14
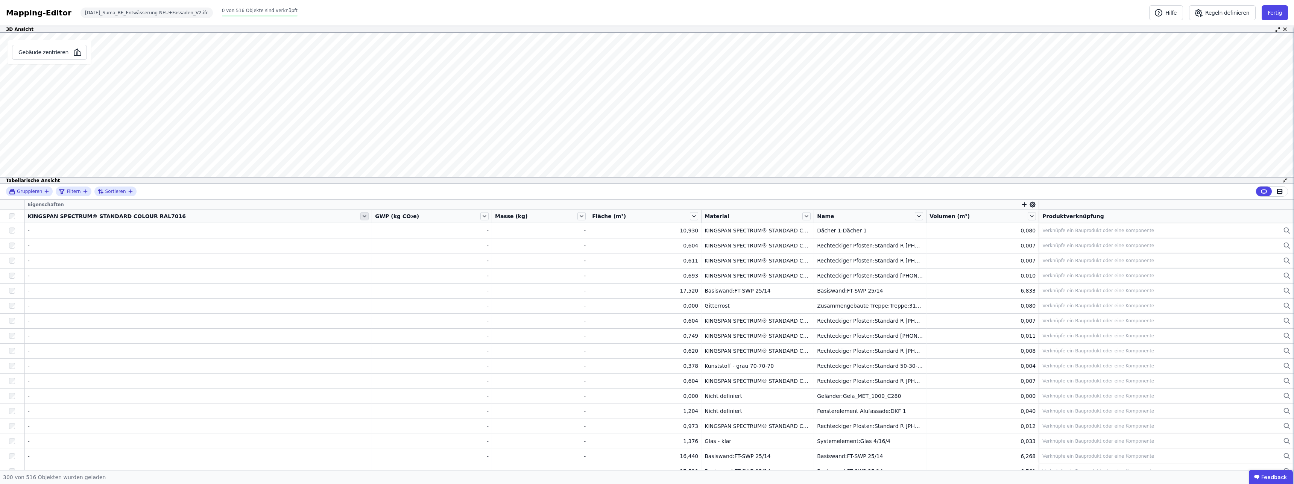
click at [360, 220] on icon at bounding box center [364, 216] width 8 height 8
drag, startPoint x: 657, startPoint y: 216, endPoint x: 611, endPoint y: 220, distance: 46.2
click at [611, 220] on div "Fläche (m²)" at bounding box center [645, 216] width 112 height 13
drag, startPoint x: 345, startPoint y: 214, endPoint x: 34, endPoint y: 193, distance: 311.4
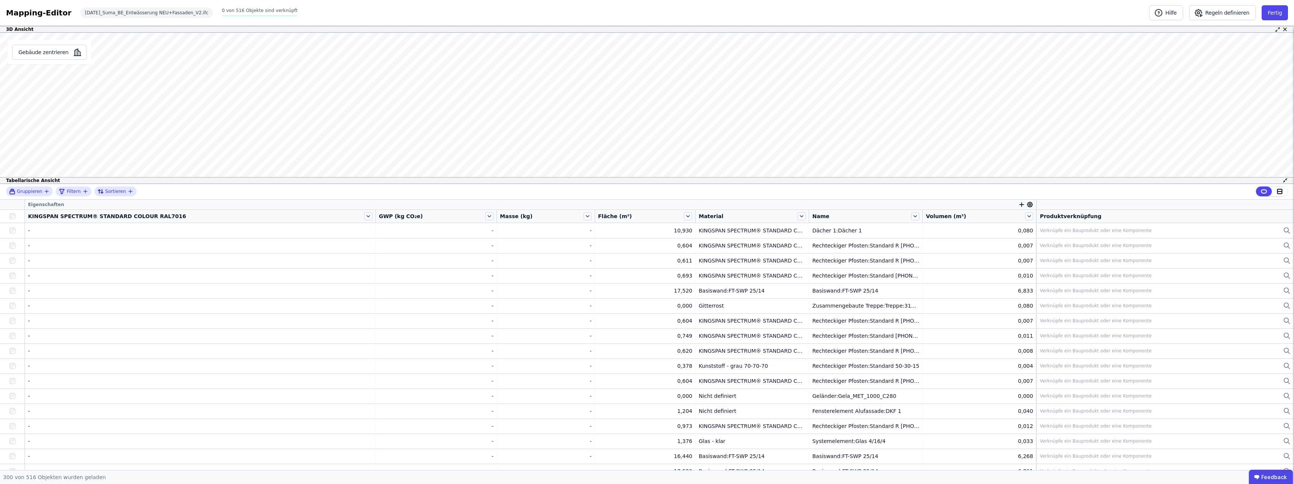
click at [137, 216] on span "KINGSPAN SPECTRUM® STANDARD COLOUR RAL7016" at bounding box center [107, 217] width 158 height 8
click at [364, 215] on icon at bounding box center [368, 216] width 8 height 8
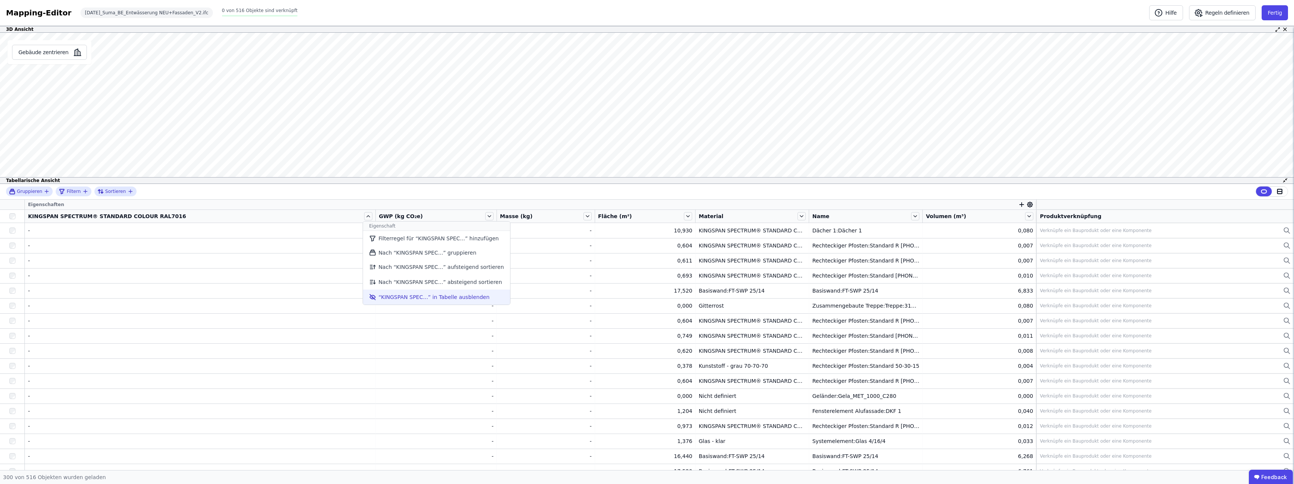
click at [422, 298] on li "“KINGSPAN SPEC...” in Tabelle ausblenden" at bounding box center [436, 297] width 147 height 15
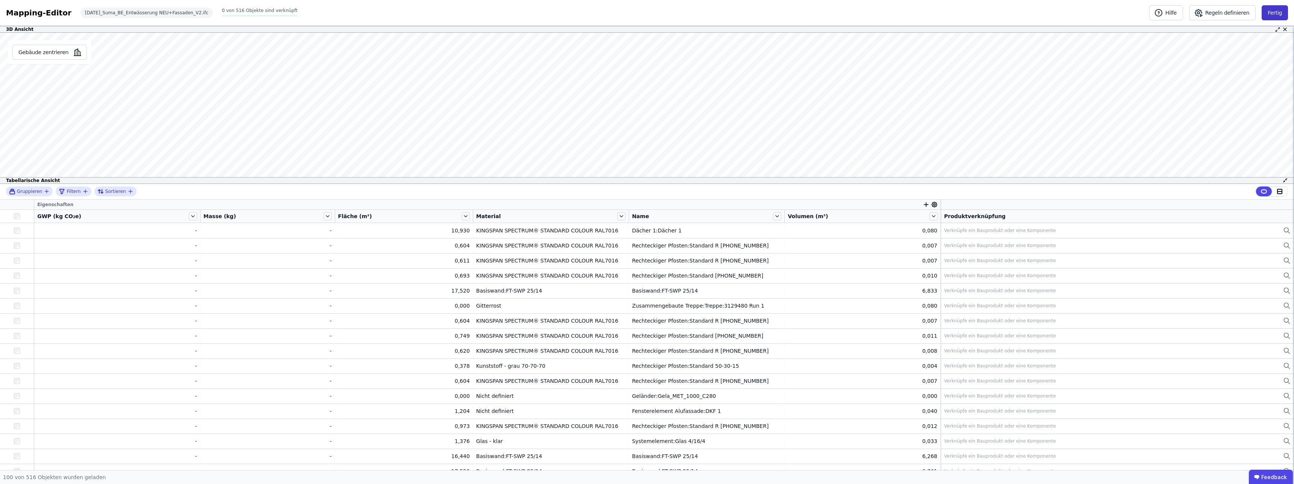
click at [1277, 15] on button "Fertig" at bounding box center [1275, 12] width 26 height 15
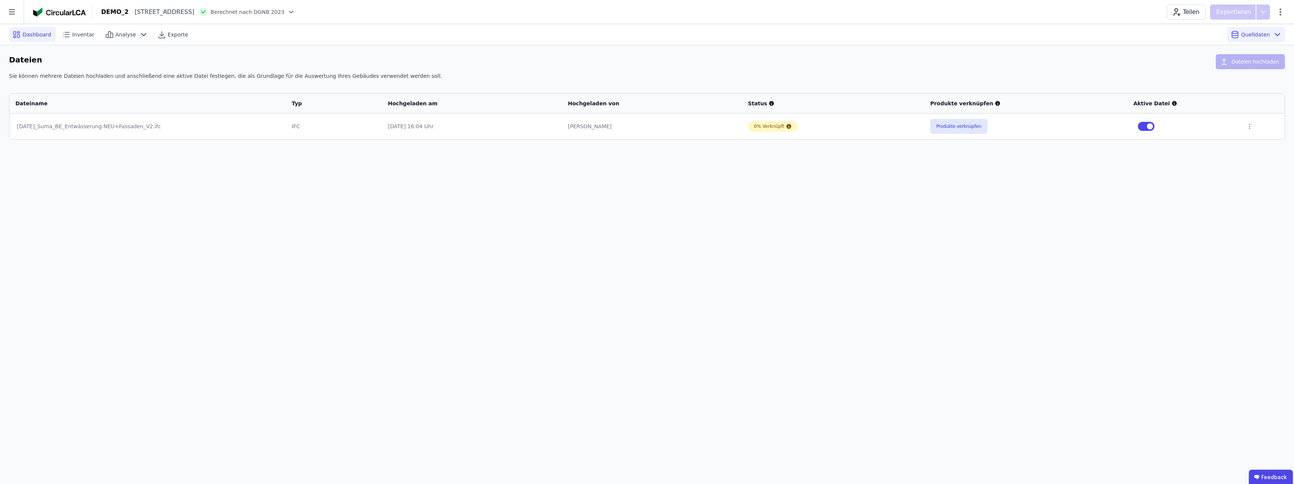
click at [33, 35] on span "Dashboard" at bounding box center [37, 35] width 29 height 8
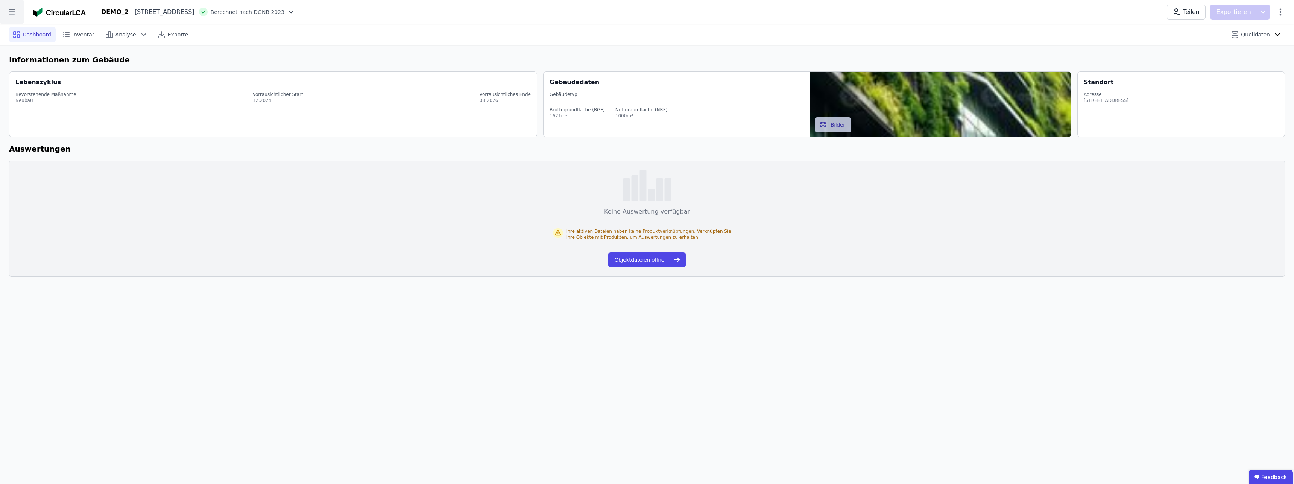
click at [8, 12] on icon at bounding box center [12, 12] width 24 height 24
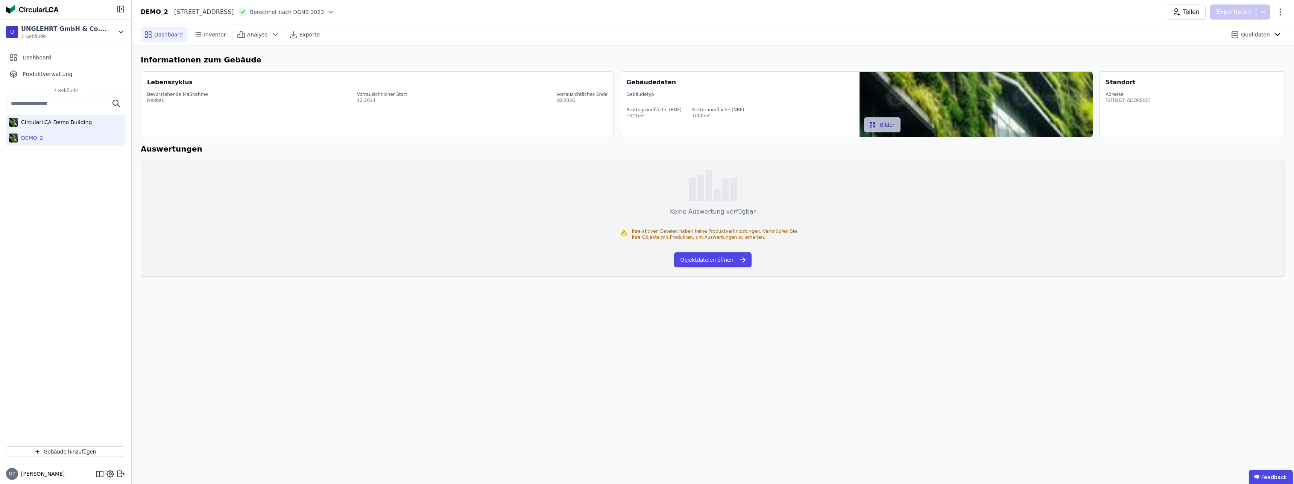
click at [53, 119] on div "CircularLCA Demo Building" at bounding box center [55, 123] width 74 height 8
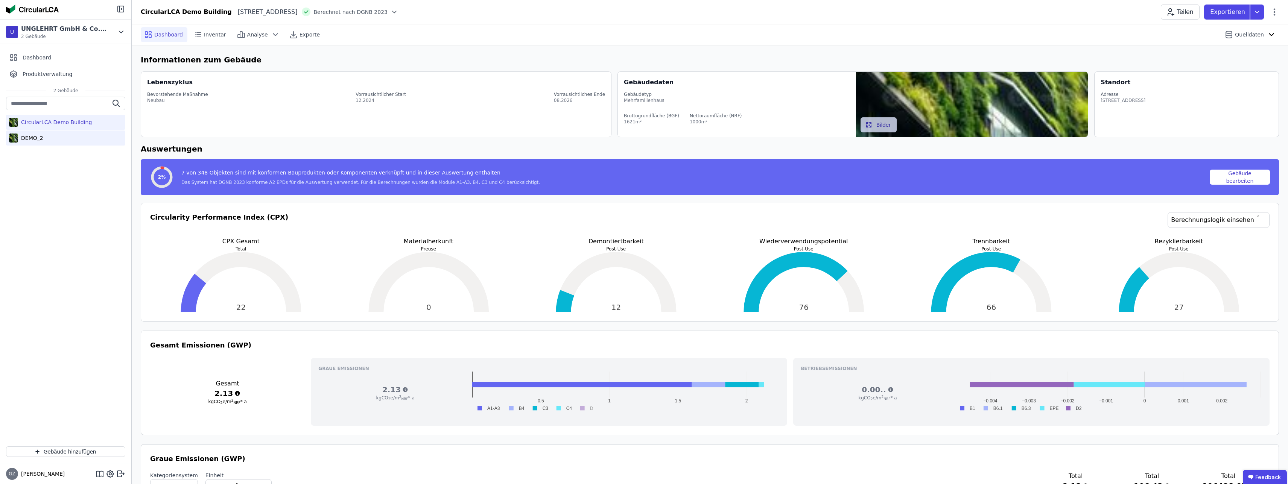
click at [46, 137] on div "DEMO_2" at bounding box center [65, 138] width 119 height 15
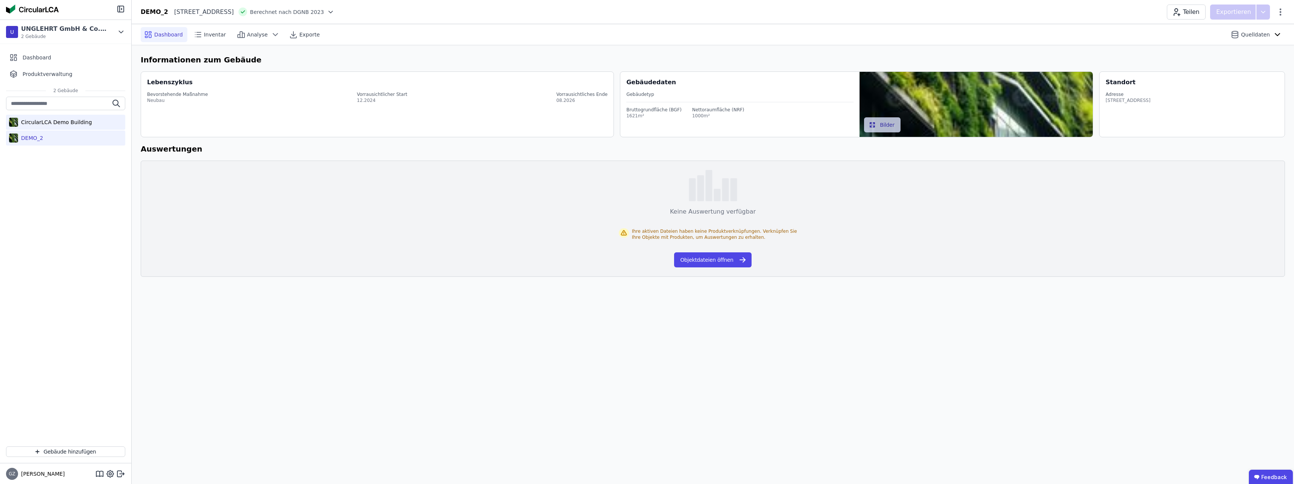
click at [62, 128] on div "CircularLCA Demo Building" at bounding box center [65, 122] width 119 height 15
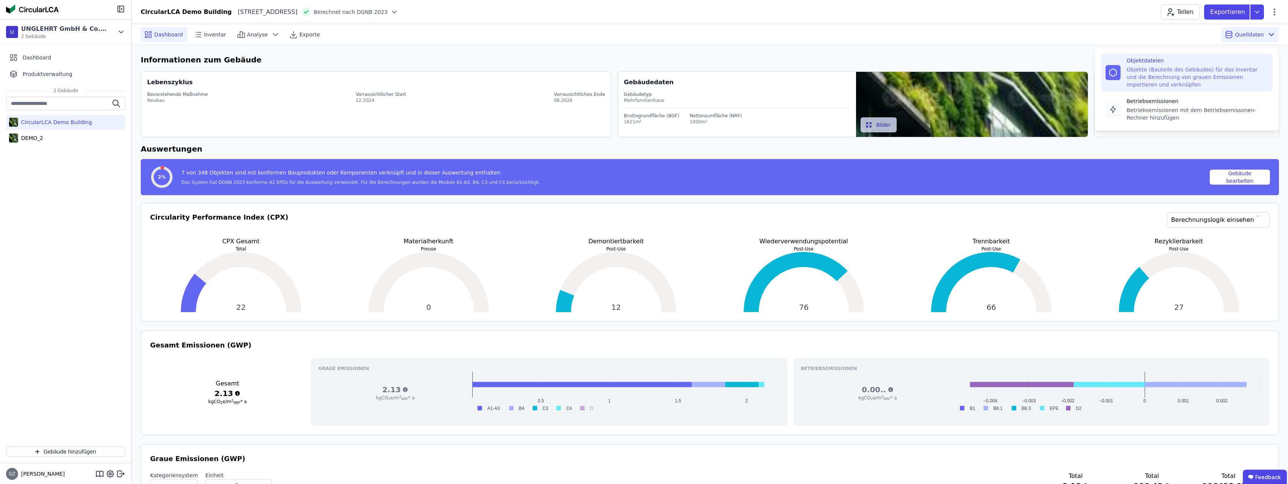
click at [1165, 71] on div "Objekte (Bauteile des Gebäudes) für das Inventar und die Berechnung von grauen …" at bounding box center [1196, 77] width 141 height 23
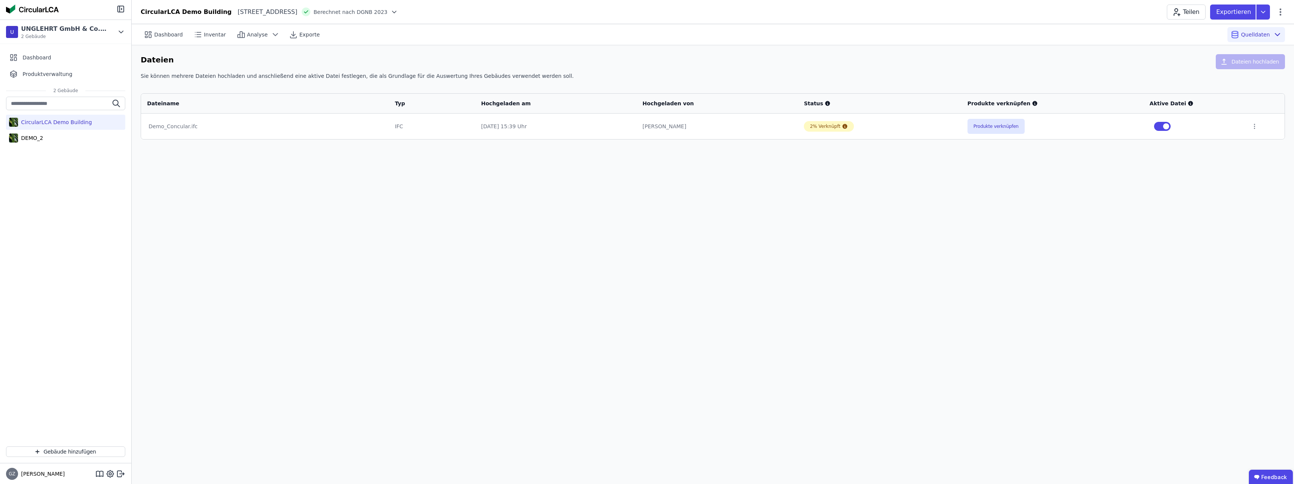
click at [180, 127] on div "Demo_Concular.ifc" at bounding box center [265, 127] width 233 height 8
click at [1004, 130] on button "Produkte verknüpfen" at bounding box center [996, 126] width 57 height 15
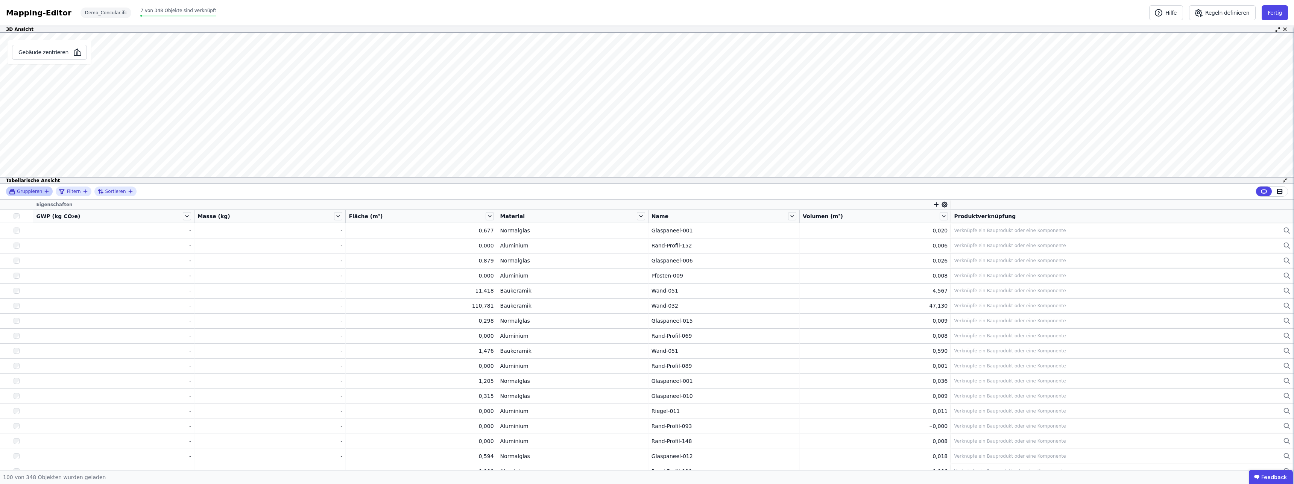
click at [47, 192] on div "Gruppieren" at bounding box center [29, 192] width 47 height 10
click at [754, 213] on div "Name" at bounding box center [719, 217] width 135 height 8
click at [45, 193] on icon "button" at bounding box center [47, 191] width 6 height 6
click at [526, 219] on div "Material" at bounding box center [567, 217] width 135 height 8
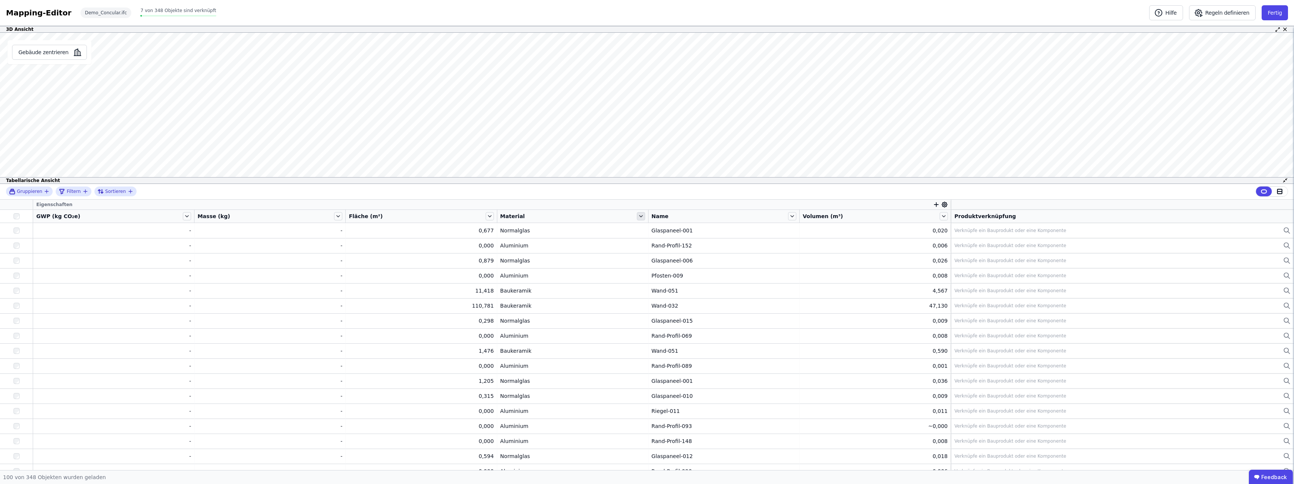
click at [637, 216] on icon at bounding box center [641, 216] width 8 height 8
click at [681, 252] on li "Nach “Material” gruppieren" at bounding box center [697, 253] width 122 height 14
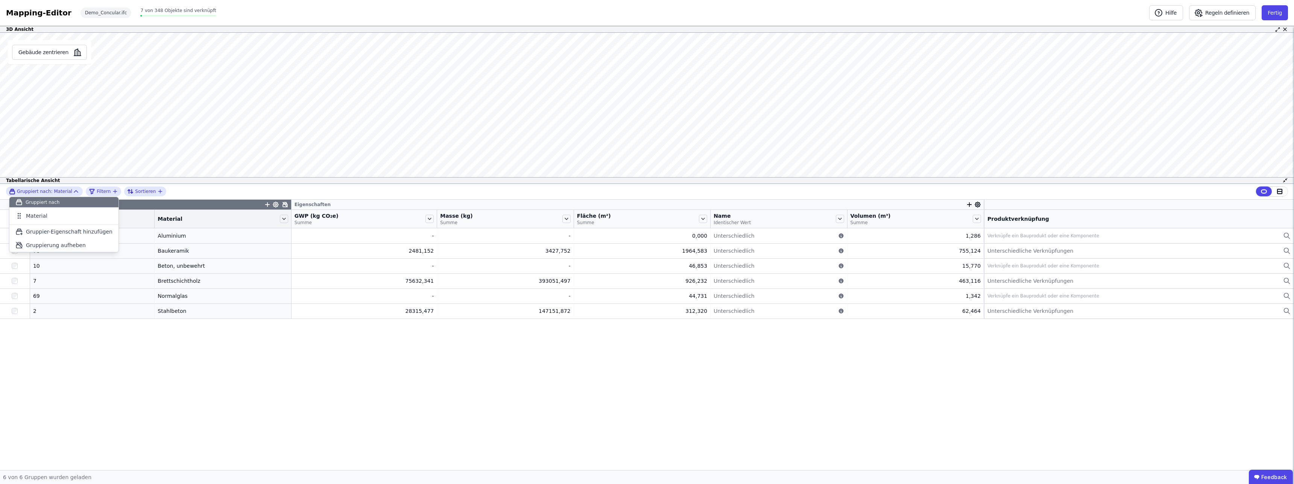
click at [160, 368] on div "Gruppier-Eigenschaften Eigenschaften Anzahl Objekte Material GWP (kg CO₂e) Summ…" at bounding box center [647, 335] width 1294 height 270
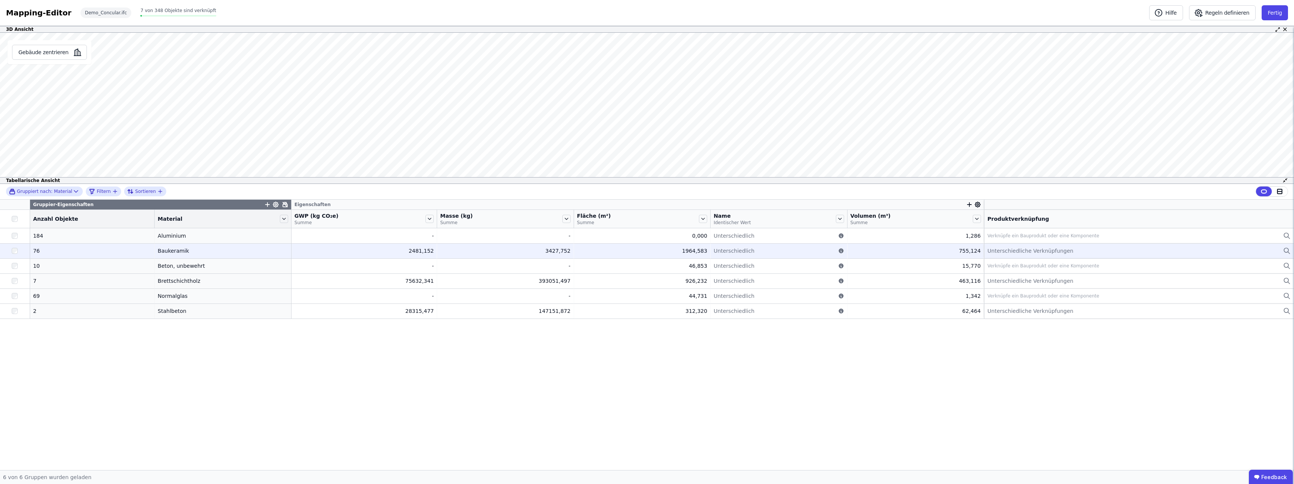
click at [1072, 255] on div "Unterschiedliche Verknüpfungen" at bounding box center [1139, 250] width 303 height 9
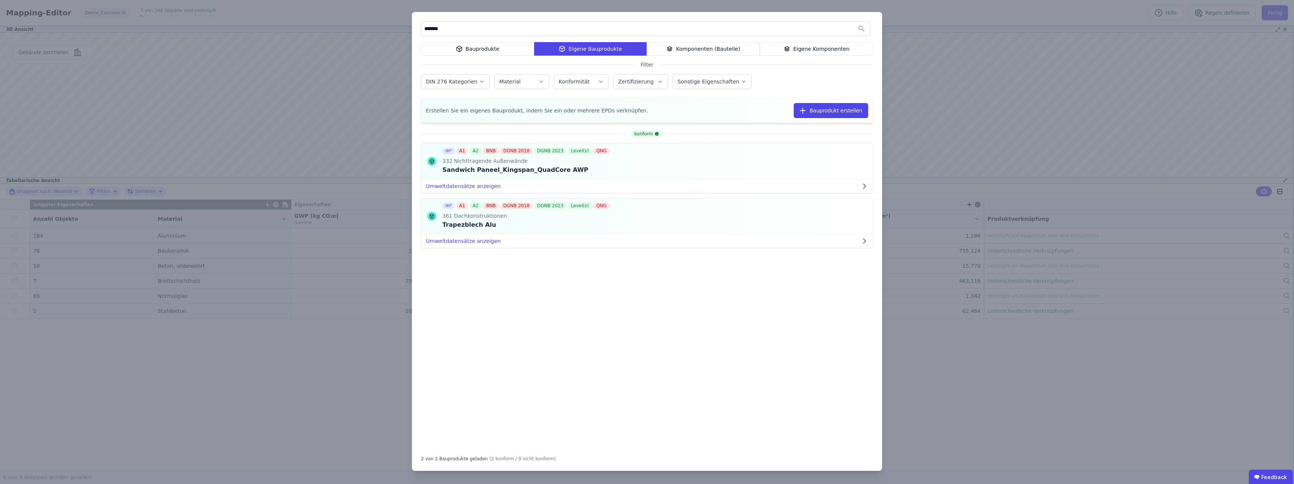
type input "*******"
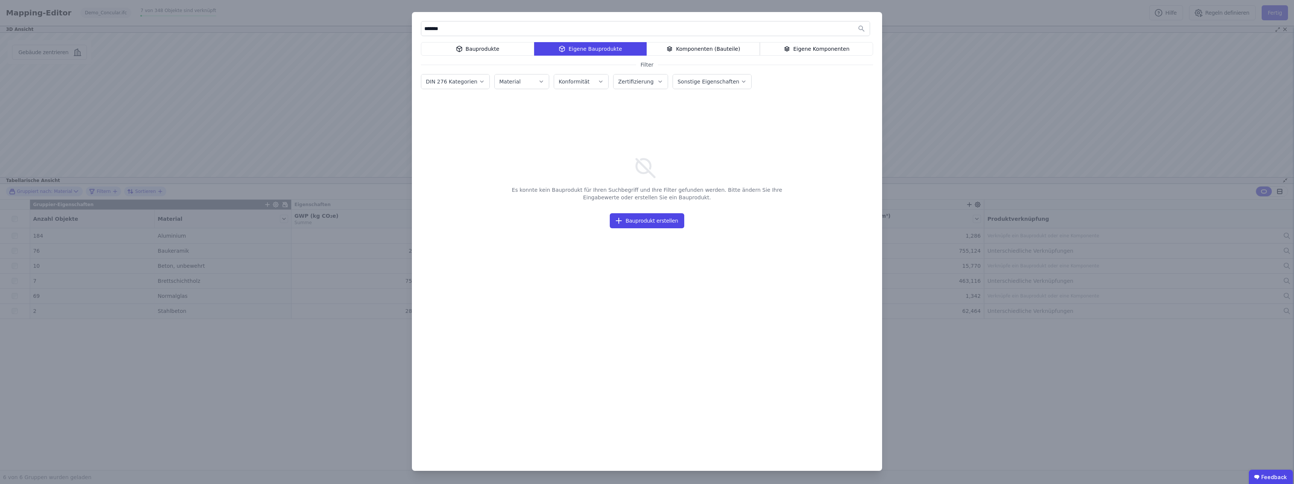
click at [489, 49] on div "Bauprodukte" at bounding box center [477, 49] width 113 height 14
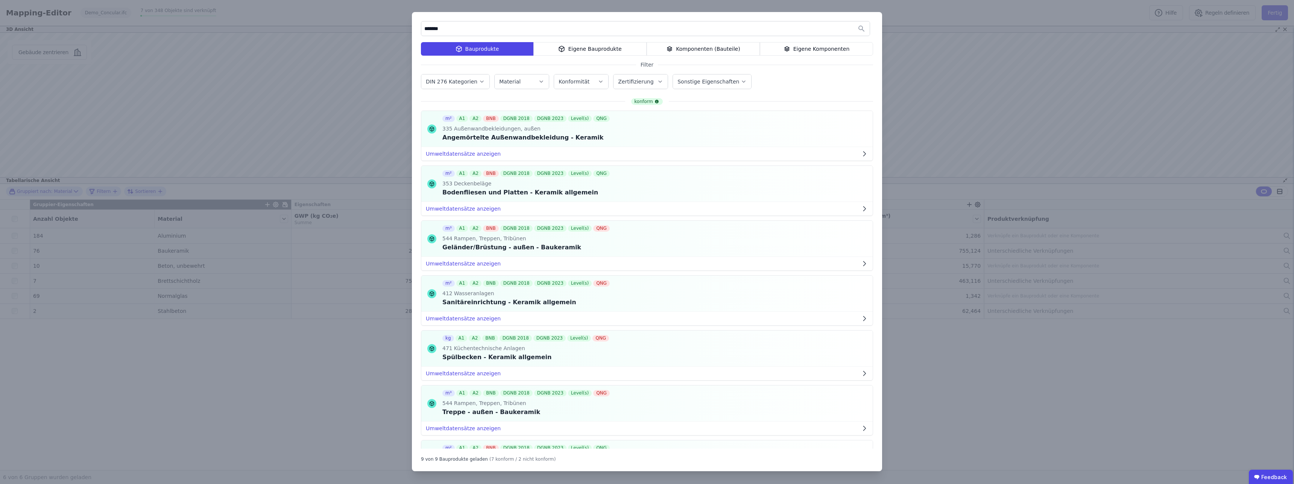
click at [487, 32] on input "*******" at bounding box center [645, 29] width 448 height 14
click at [531, 140] on div "Angemörtelte Außenwandbekleidung - Keramik" at bounding box center [526, 137] width 169 height 9
click at [843, 129] on button "Verknüpfen" at bounding box center [842, 129] width 51 height 15
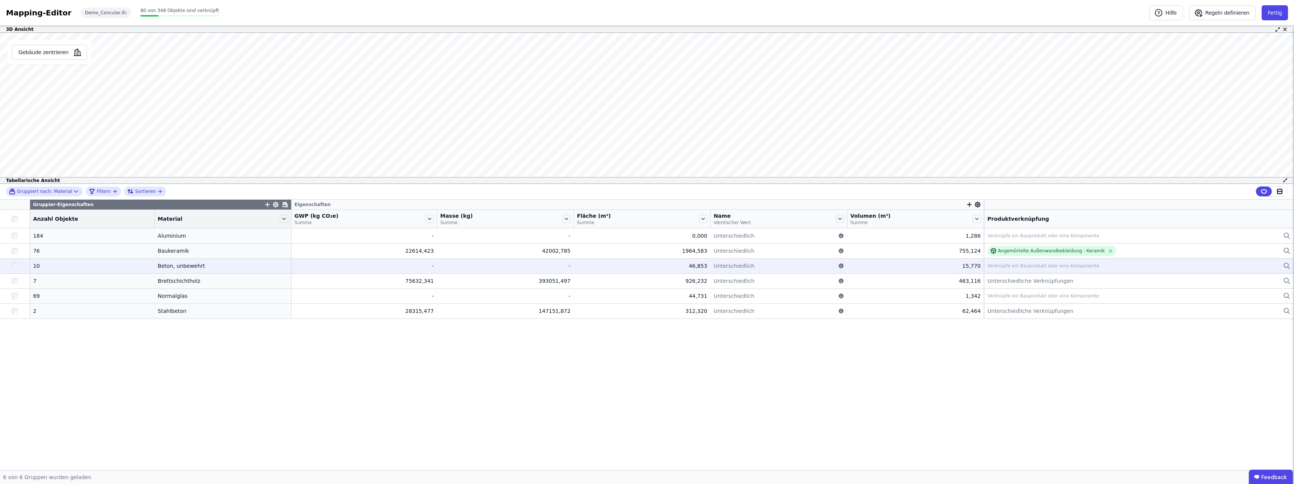
click at [173, 267] on div "Beton, unbewehrt" at bounding box center [223, 266] width 130 height 8
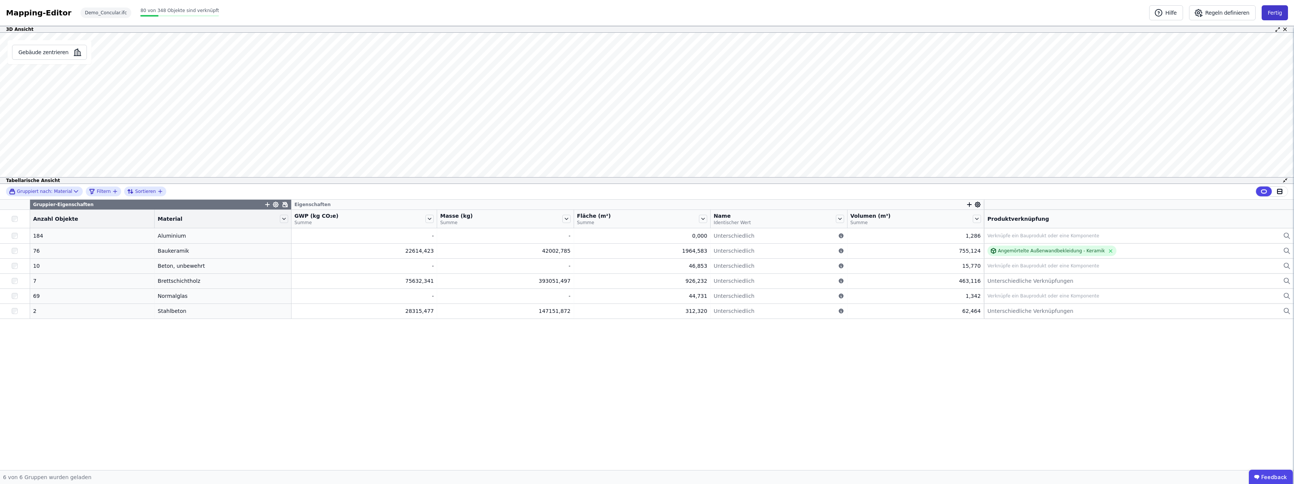
click at [1281, 16] on button "Fertig" at bounding box center [1275, 12] width 26 height 15
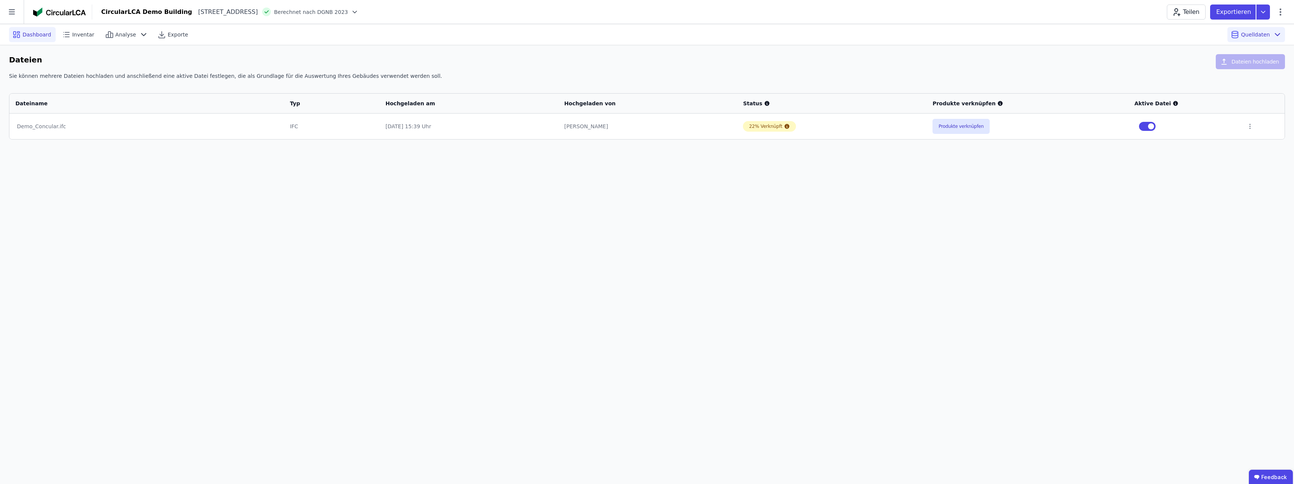
click at [33, 31] on span "Dashboard" at bounding box center [37, 35] width 29 height 8
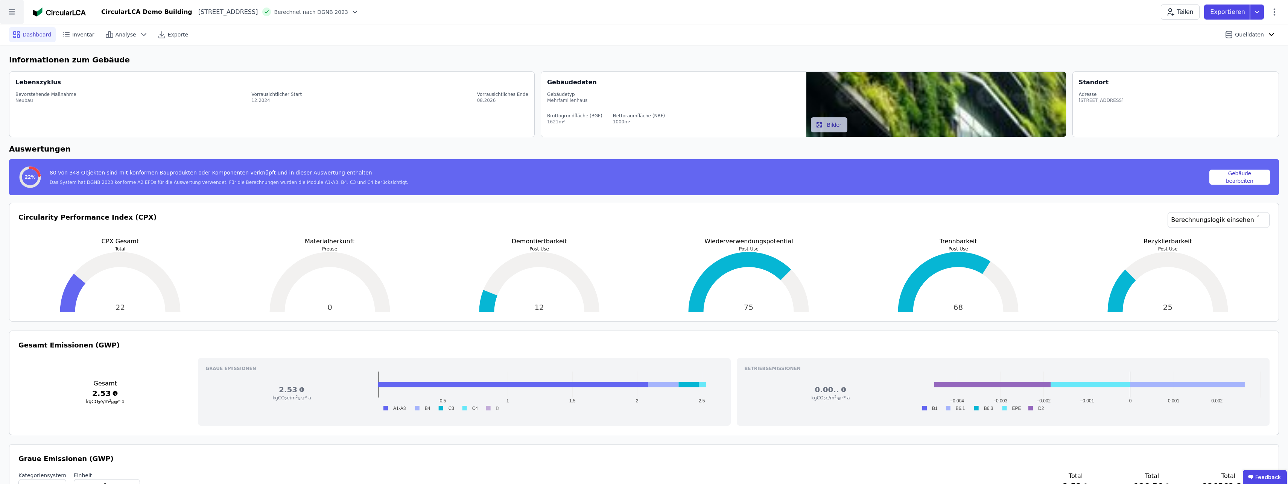
click at [17, 14] on icon at bounding box center [12, 12] width 24 height 24
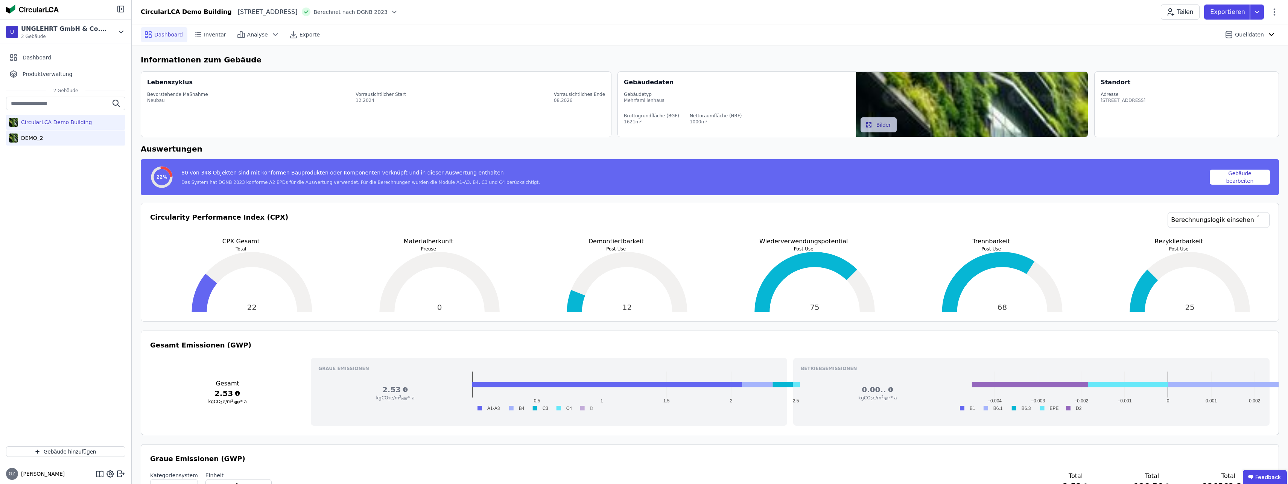
click at [35, 138] on div "DEMO_2" at bounding box center [30, 138] width 25 height 8
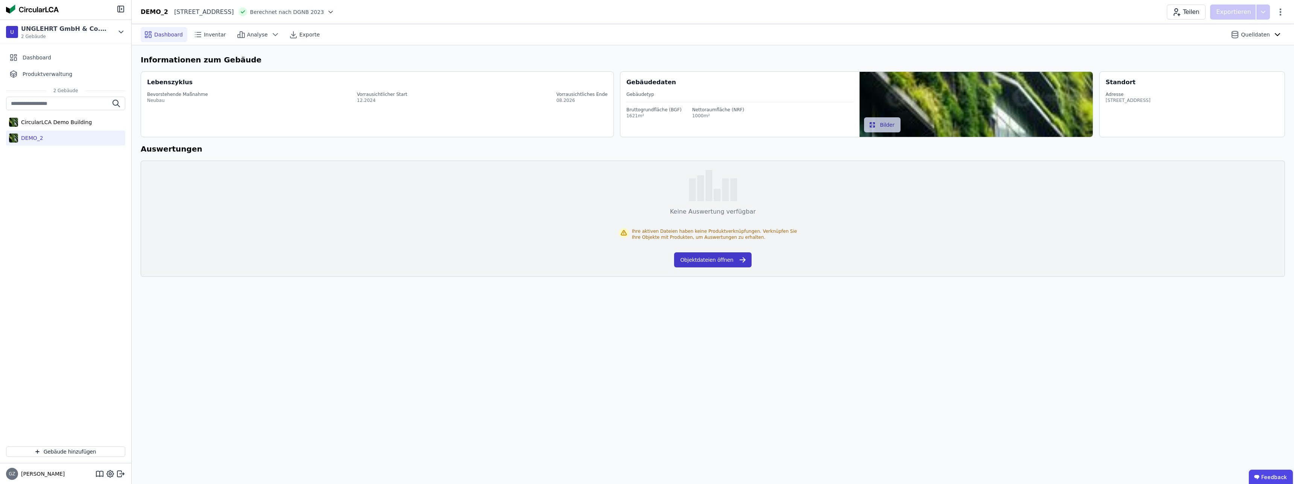
click at [704, 262] on button "Objektdateien öffnen" at bounding box center [712, 259] width 77 height 15
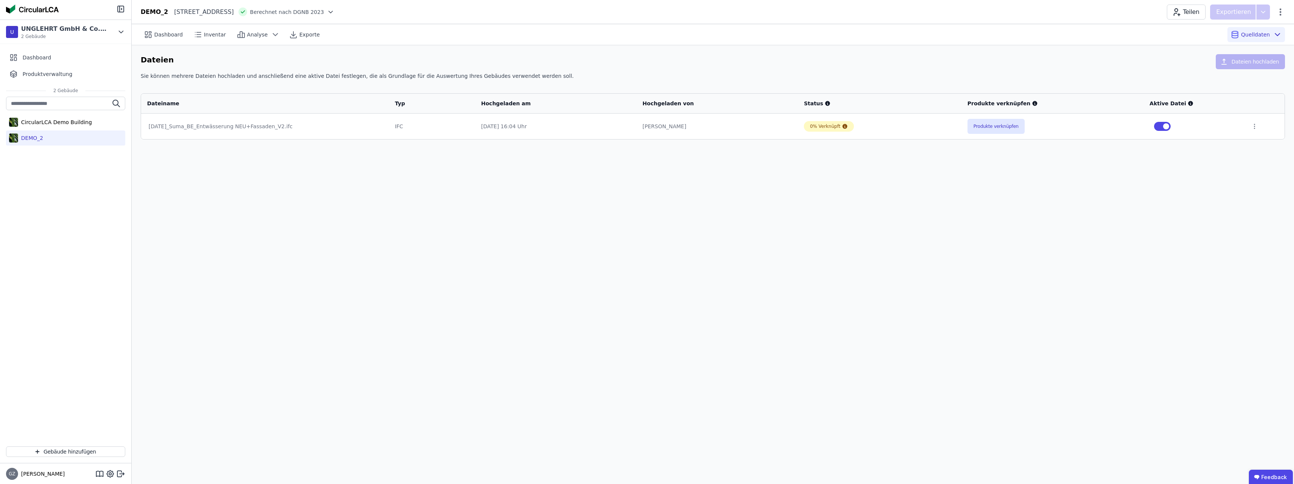
click at [188, 124] on div "[DATE]_Suma_BE_Entwässerung NEU+Fassaden_V2.ifc" at bounding box center [265, 127] width 233 height 8
click at [1016, 129] on button "Produkte verknüpfen" at bounding box center [996, 126] width 57 height 15
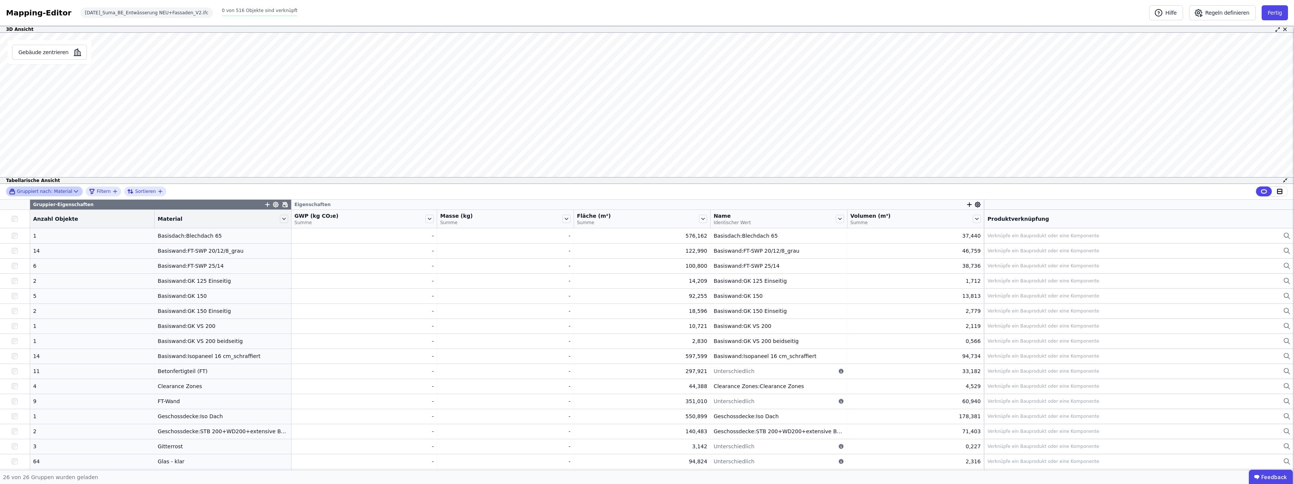
click at [72, 190] on icon at bounding box center [76, 192] width 8 height 8
click at [67, 246] on span "Gruppierung aufheben" at bounding box center [56, 246] width 60 height 8
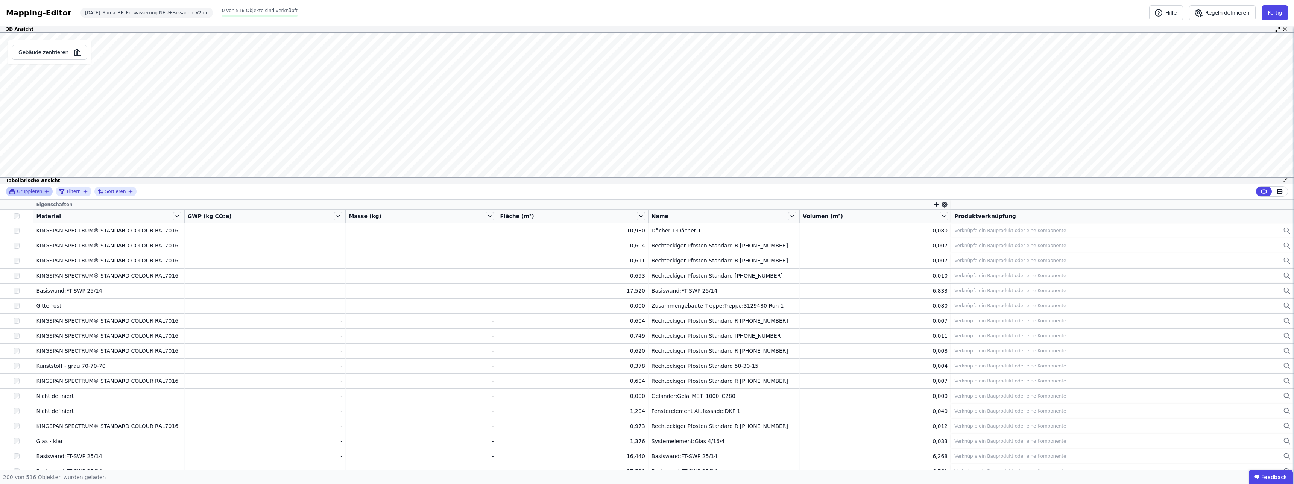
click at [44, 191] on icon "button" at bounding box center [47, 191] width 6 height 6
click at [178, 217] on icon at bounding box center [177, 216] width 8 height 8
click at [247, 253] on li "Nach “Material” gruppieren" at bounding box center [233, 253] width 122 height 14
